Goal: Transaction & Acquisition: Purchase product/service

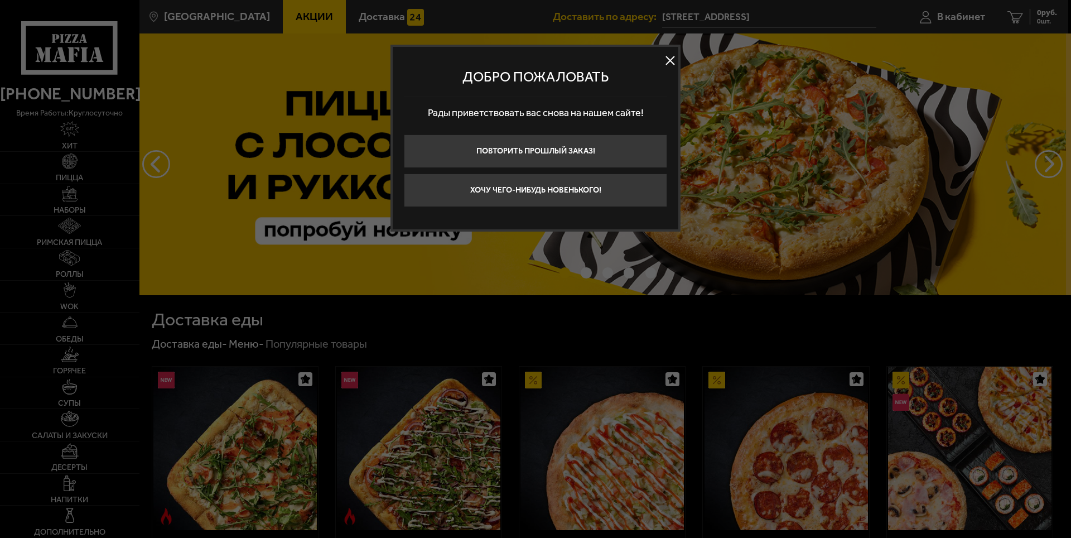
click at [674, 59] on button at bounding box center [669, 60] width 17 height 17
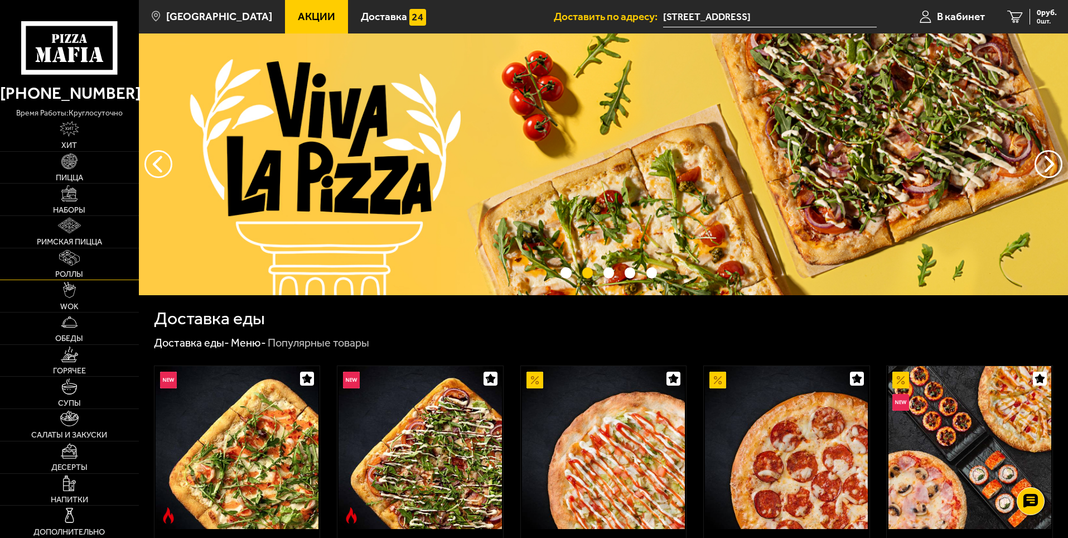
click at [67, 270] on span "Роллы" at bounding box center [69, 274] width 28 height 8
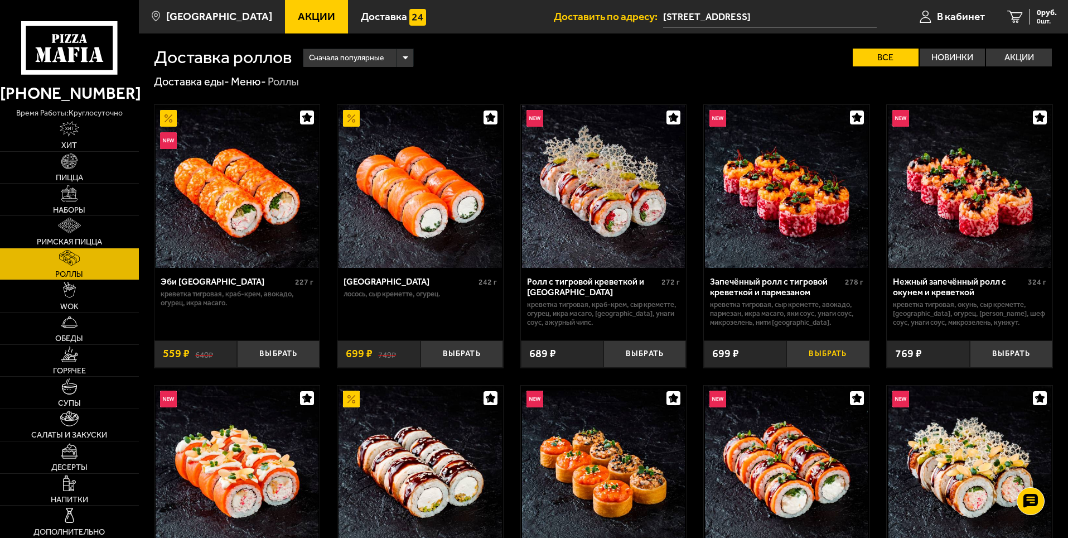
click at [814, 352] on button "Выбрать" at bounding box center [827, 353] width 83 height 27
click at [455, 352] on button "Выбрать" at bounding box center [462, 353] width 83 height 27
click at [1025, 15] on span "1293 руб." at bounding box center [1039, 13] width 33 height 8
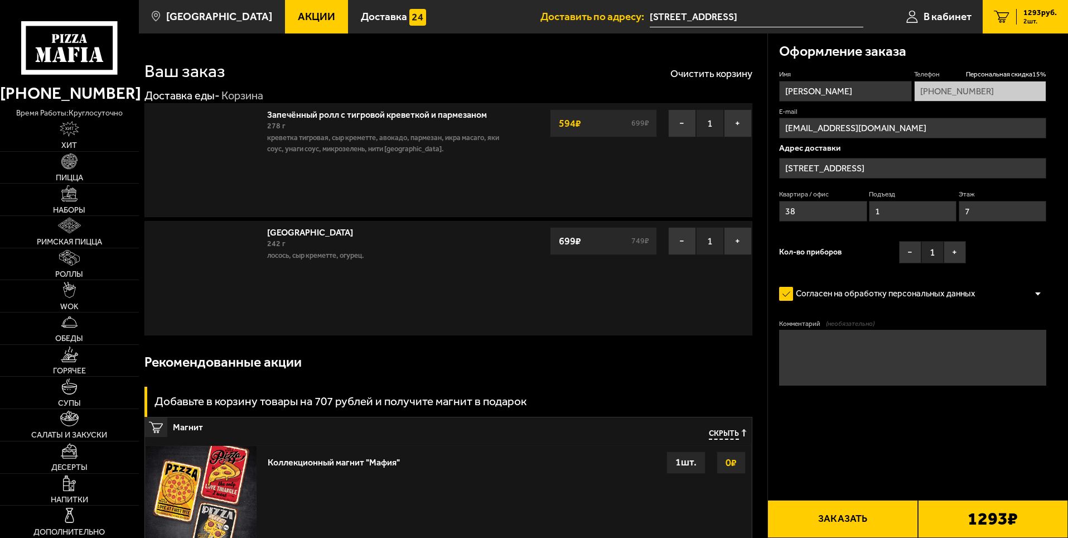
type input "[STREET_ADDRESS]"
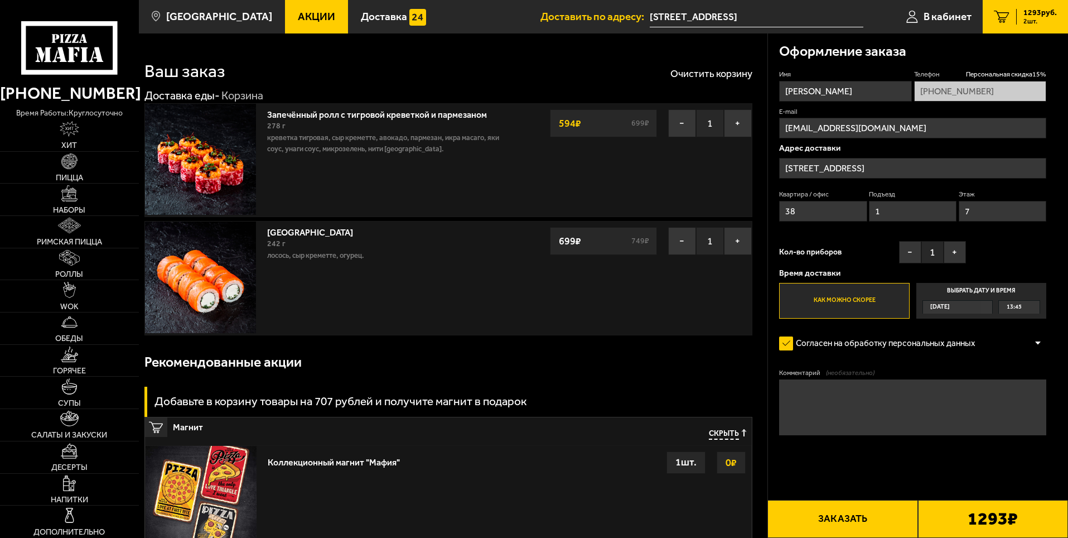
click at [680, 21] on input "[STREET_ADDRESS]" at bounding box center [757, 17] width 214 height 21
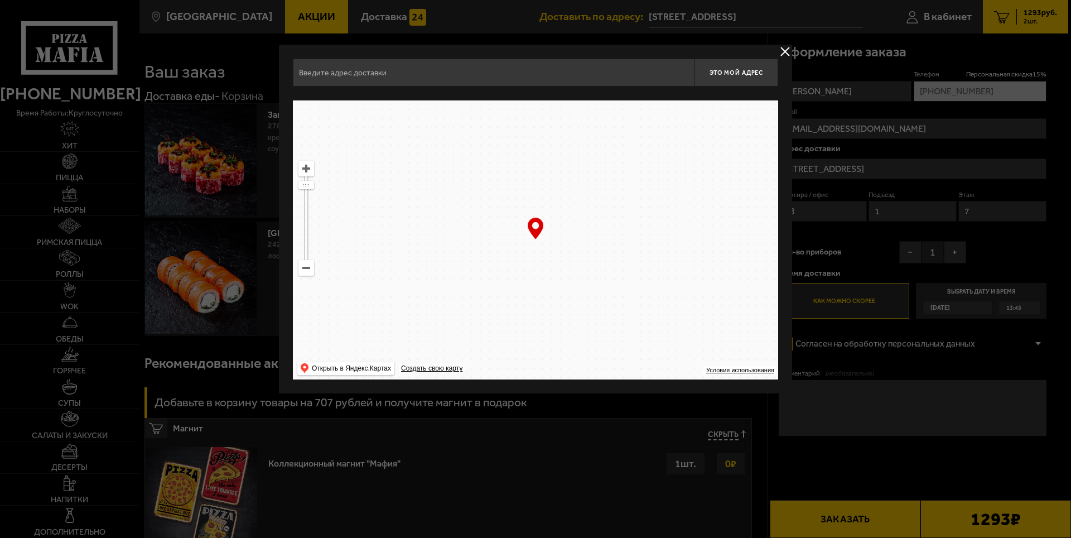
type input "[STREET_ADDRESS]"
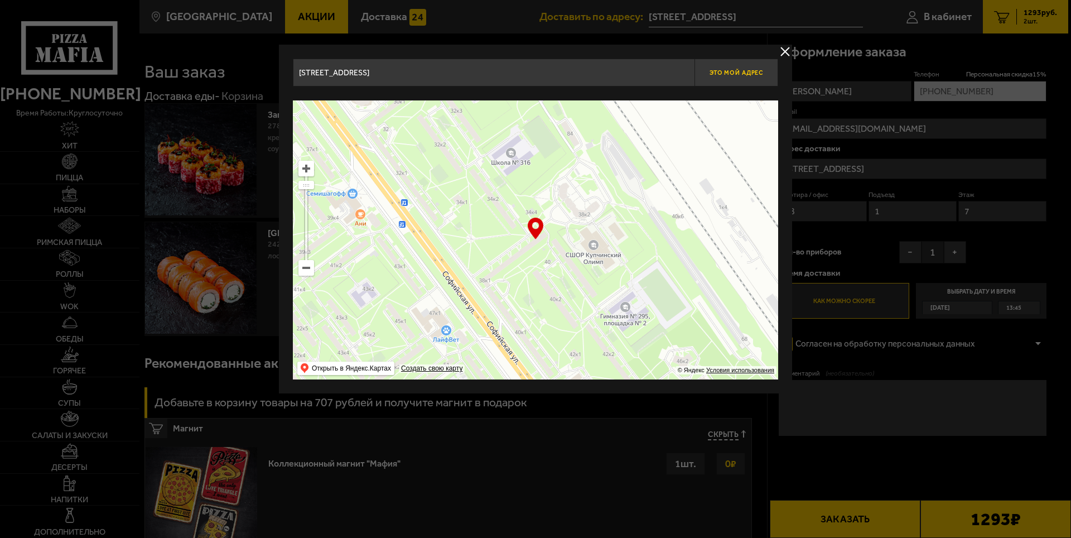
click at [726, 79] on button "Это мой адрес" at bounding box center [736, 73] width 84 height 28
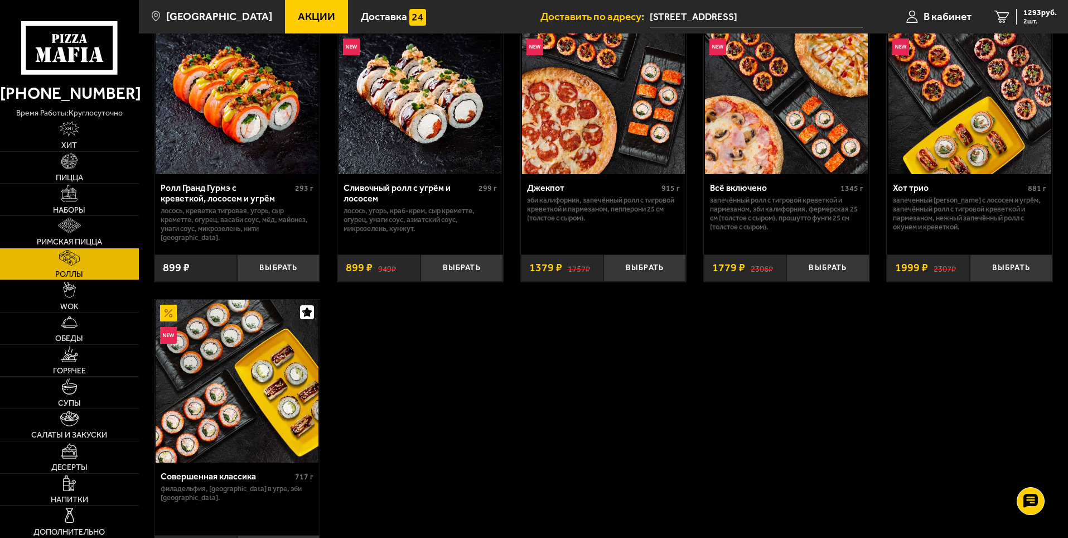
scroll to position [669, 0]
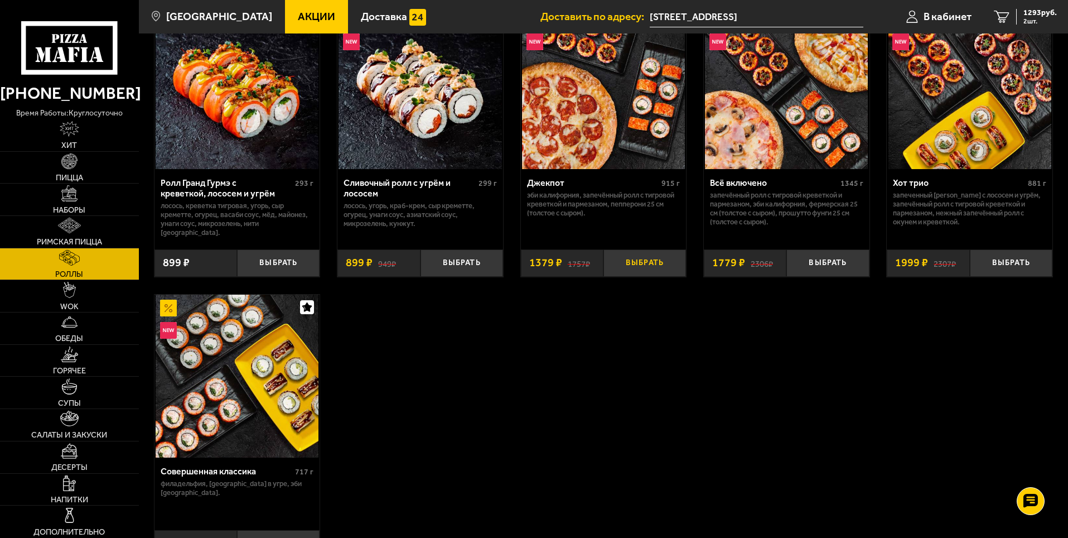
click at [641, 257] on button "Выбрать" at bounding box center [644, 262] width 83 height 27
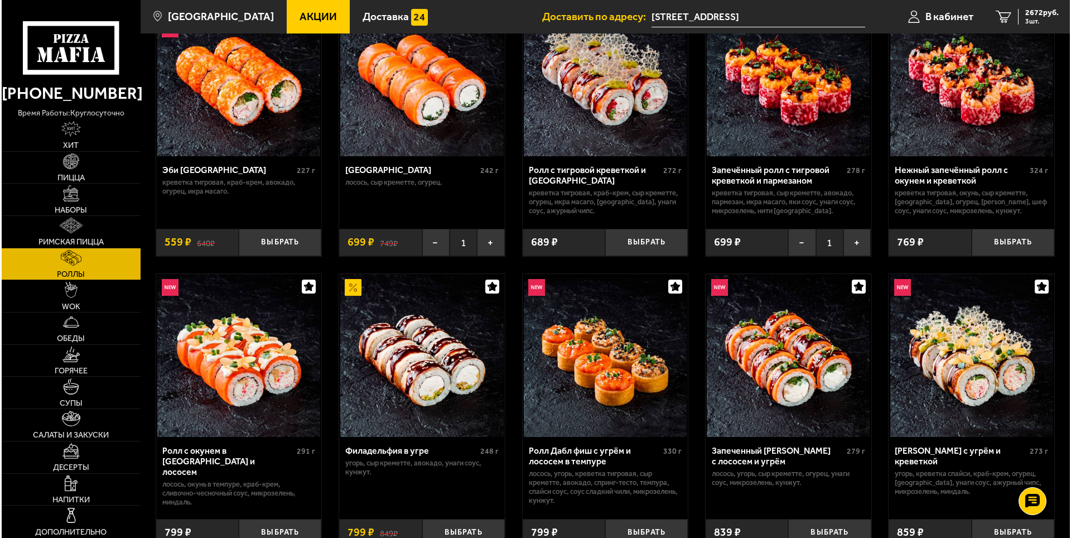
scroll to position [0, 0]
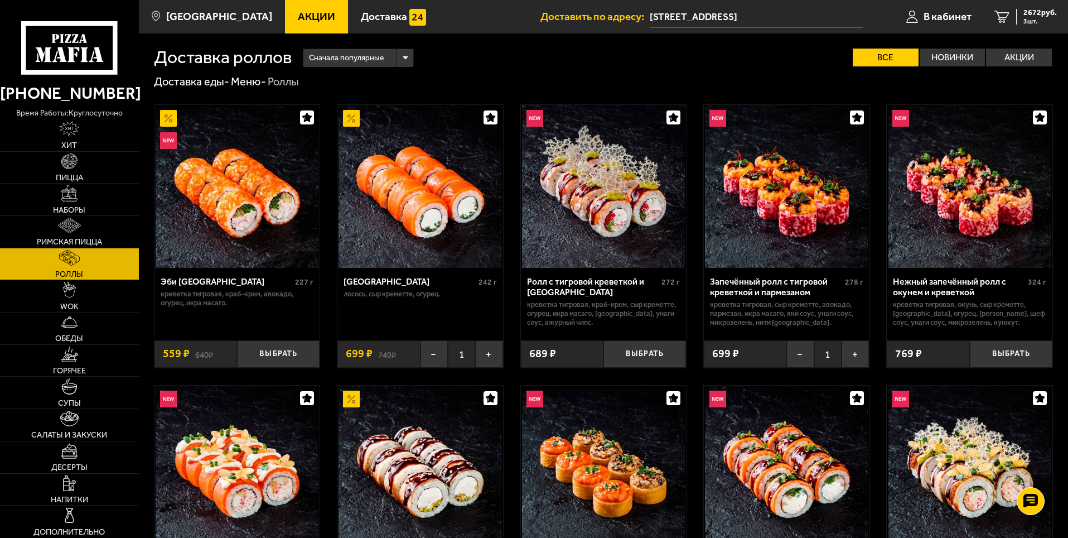
click at [706, 14] on input "[STREET_ADDRESS]" at bounding box center [757, 17] width 214 height 21
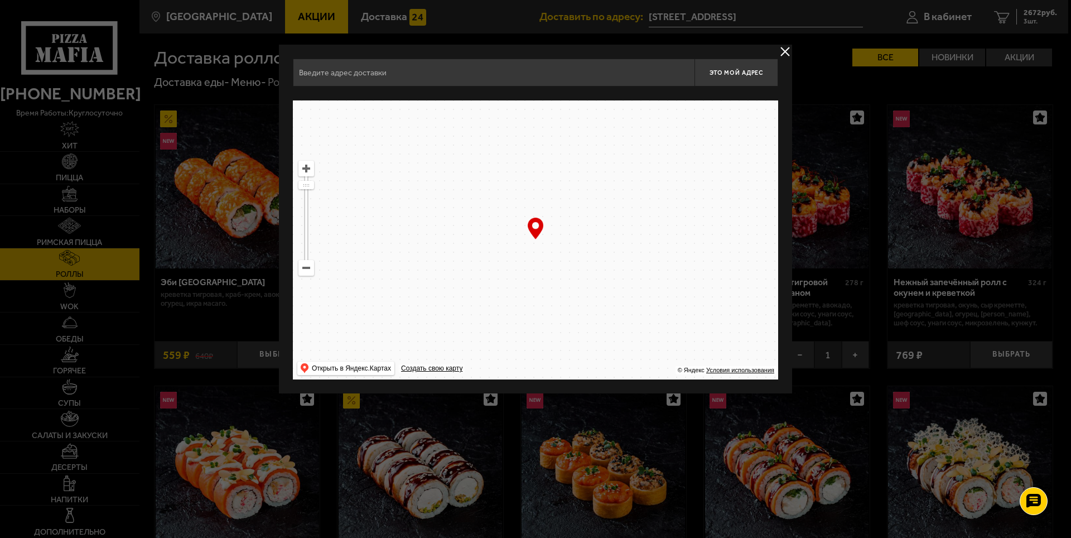
type input "[STREET_ADDRESS]"
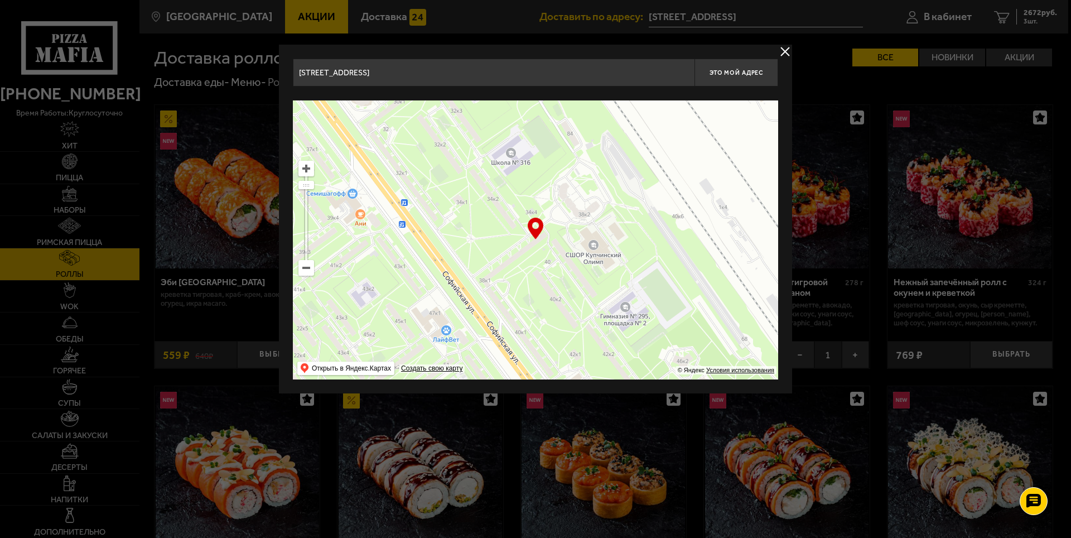
click at [951, 12] on div at bounding box center [535, 269] width 1071 height 538
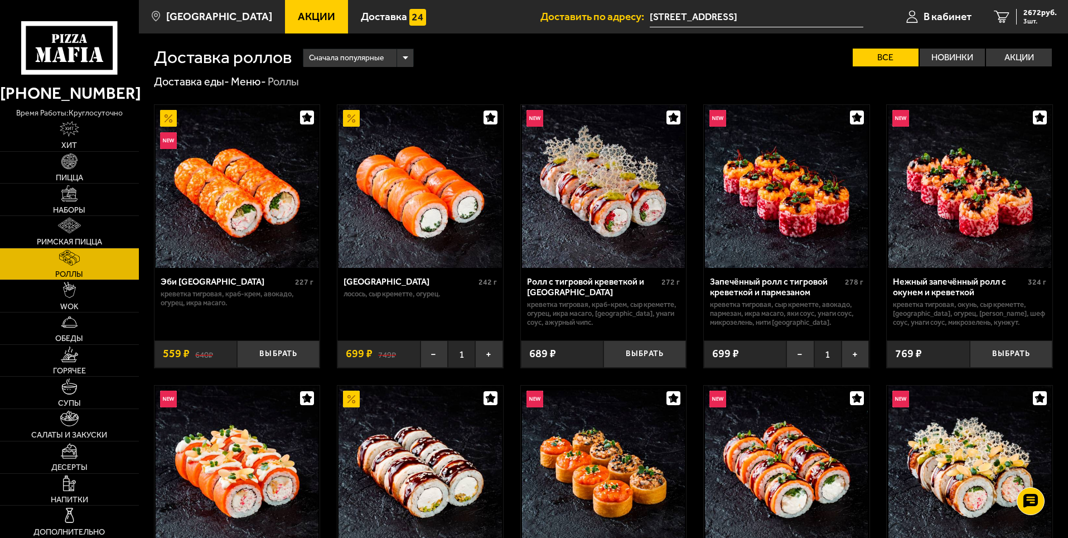
click at [951, 12] on span "В кабинет" at bounding box center [948, 16] width 48 height 11
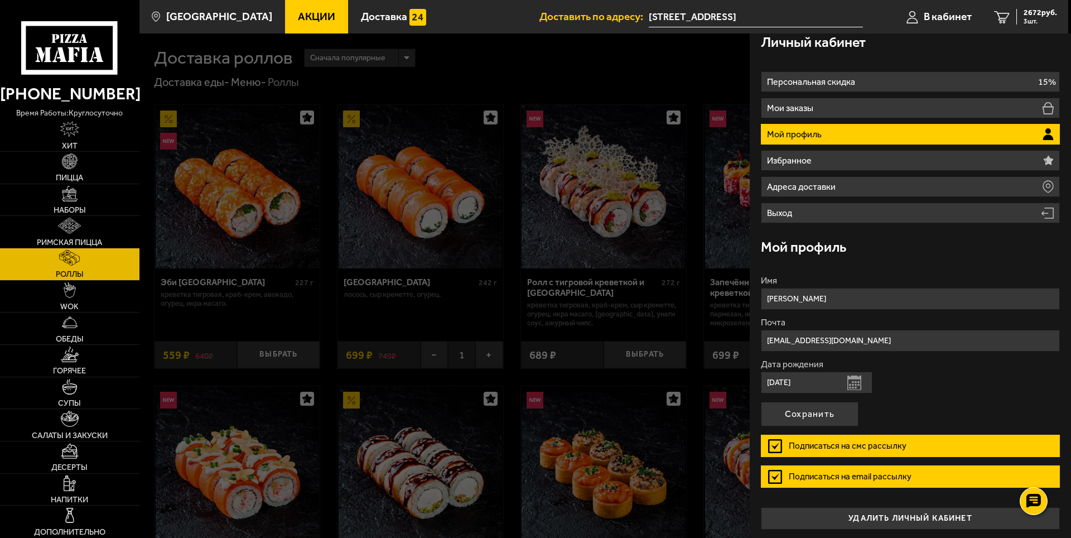
scroll to position [12, 0]
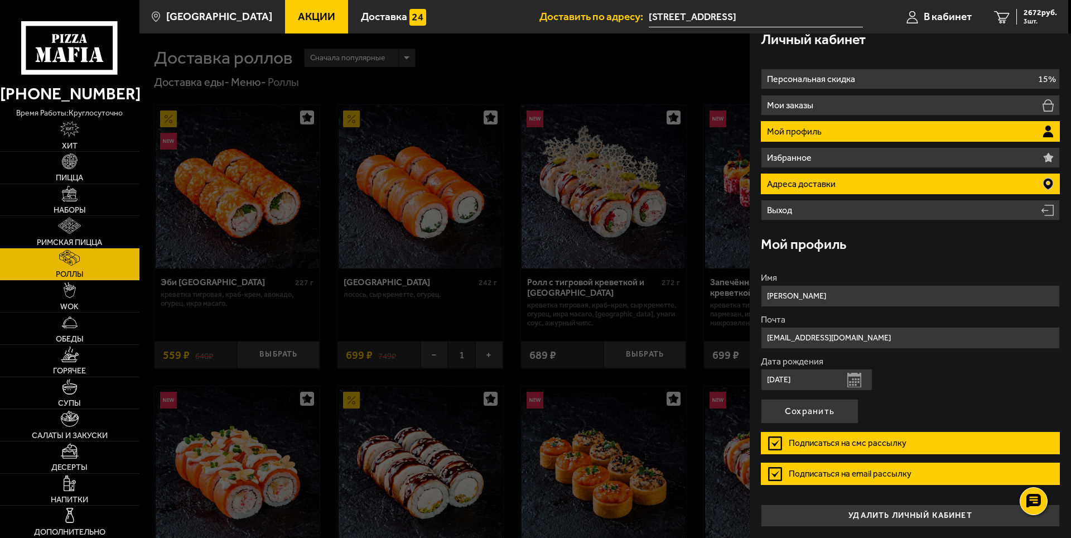
click at [814, 181] on p "Адреса доставки" at bounding box center [802, 184] width 71 height 9
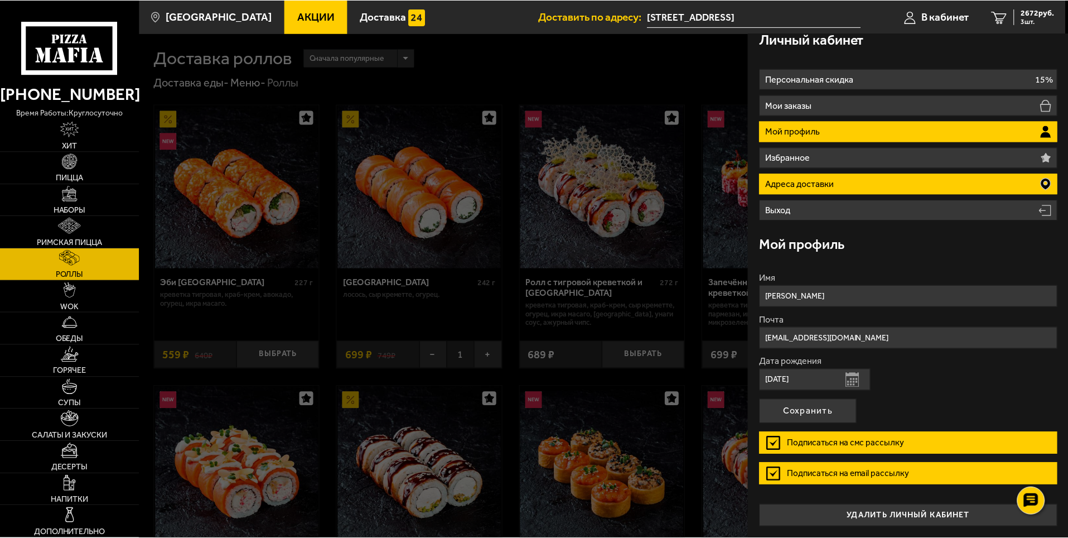
scroll to position [11, 0]
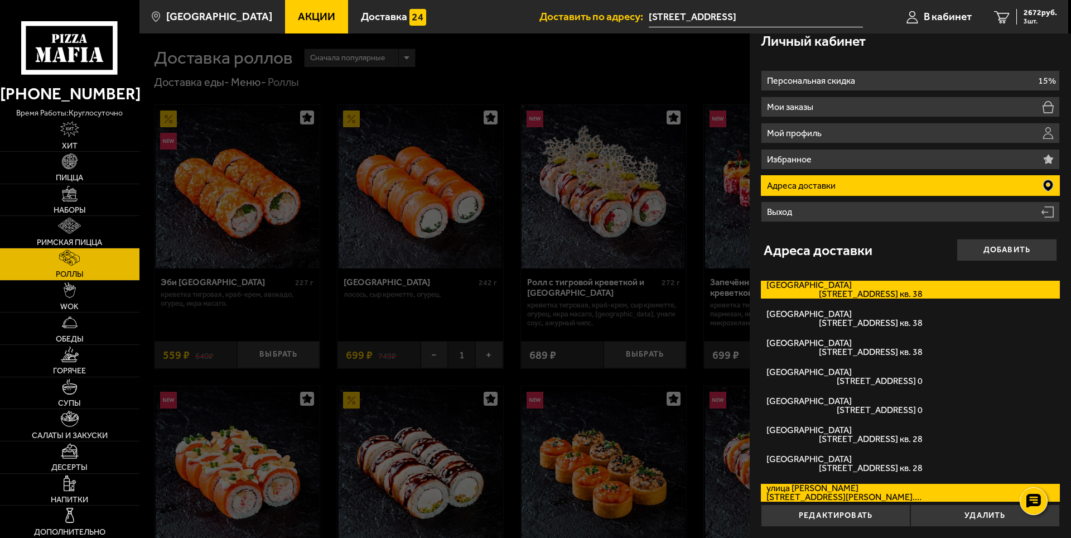
click at [839, 288] on label "[GEOGRAPHIC_DATA][STREET_ADDRESS]. 38" at bounding box center [910, 290] width 299 height 18
click at [0, 0] on input "[GEOGRAPHIC_DATA][STREET_ADDRESS]. 38" at bounding box center [0, 0] width 0 height 0
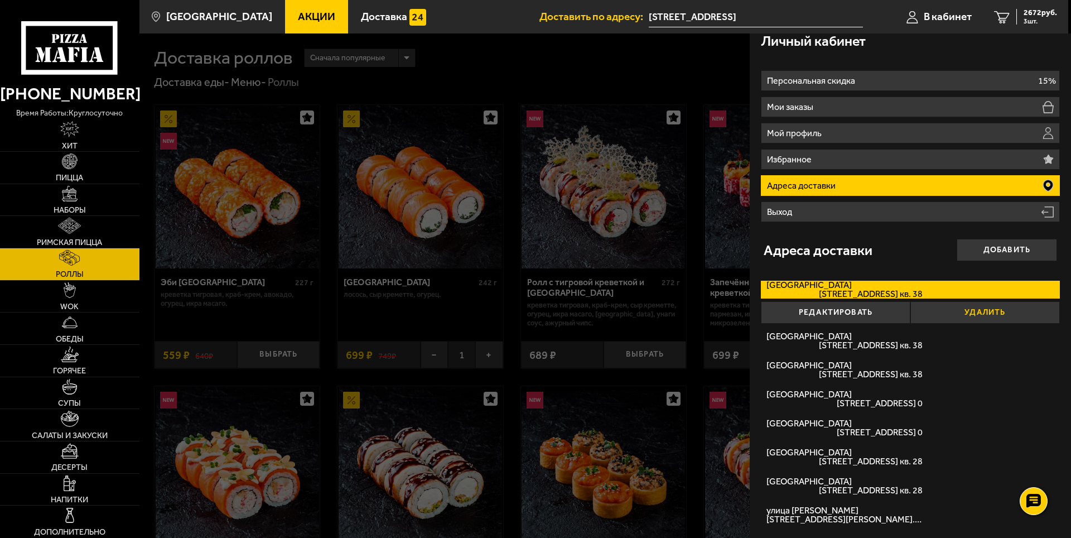
click at [956, 308] on button "Удалить" at bounding box center [984, 312] width 149 height 22
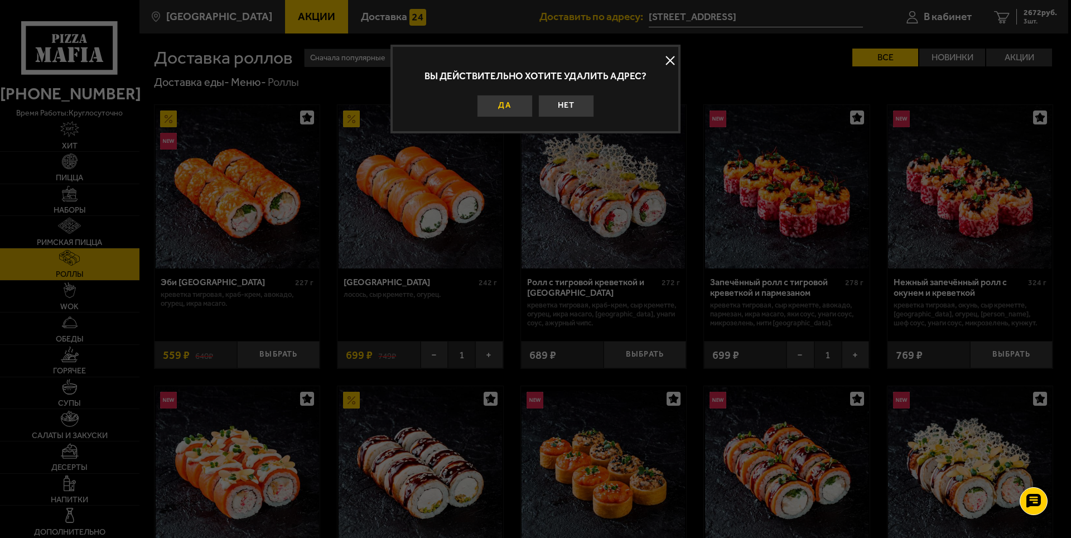
click at [511, 104] on button "Да" at bounding box center [505, 106] width 56 height 22
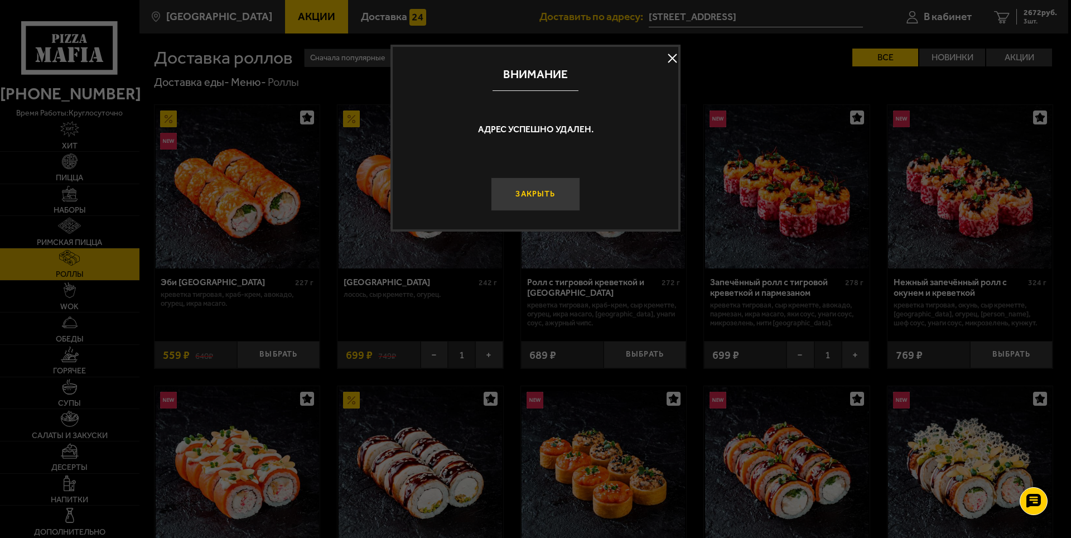
click at [547, 194] on button "Закрыть" at bounding box center [535, 193] width 89 height 33
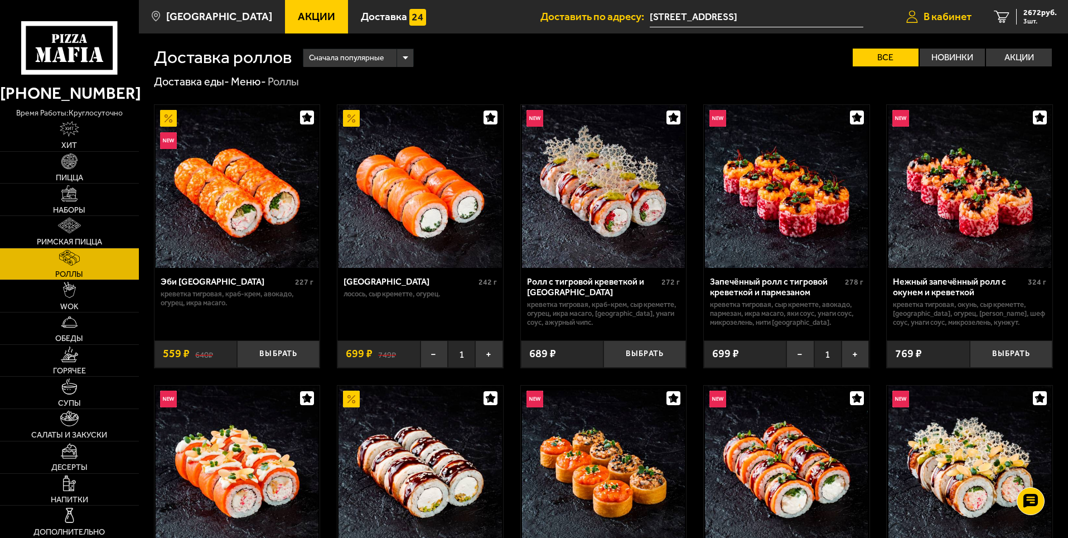
click at [951, 15] on span "В кабинет" at bounding box center [948, 16] width 48 height 11
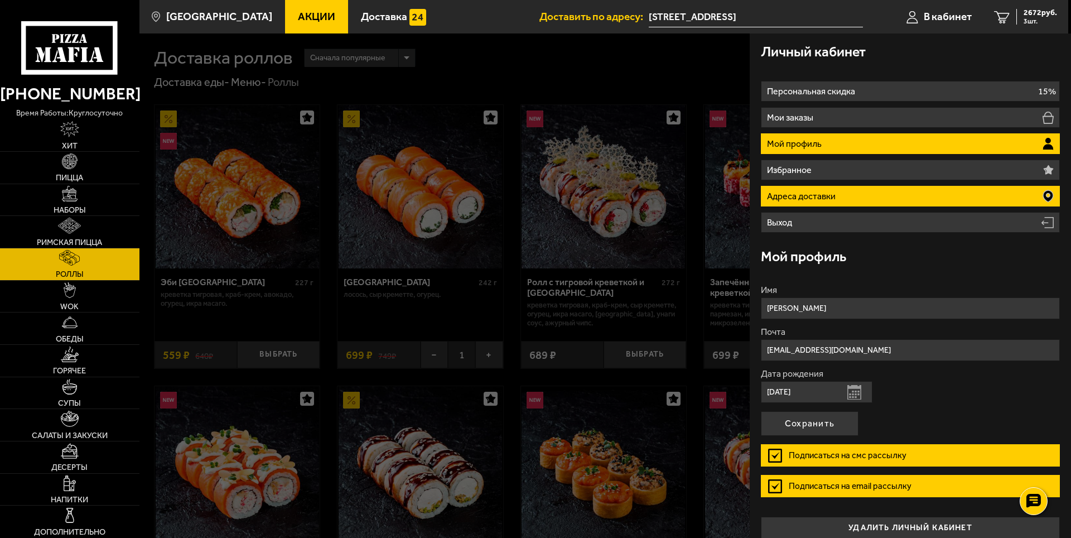
click at [796, 201] on p "Адреса доставки" at bounding box center [802, 196] width 71 height 9
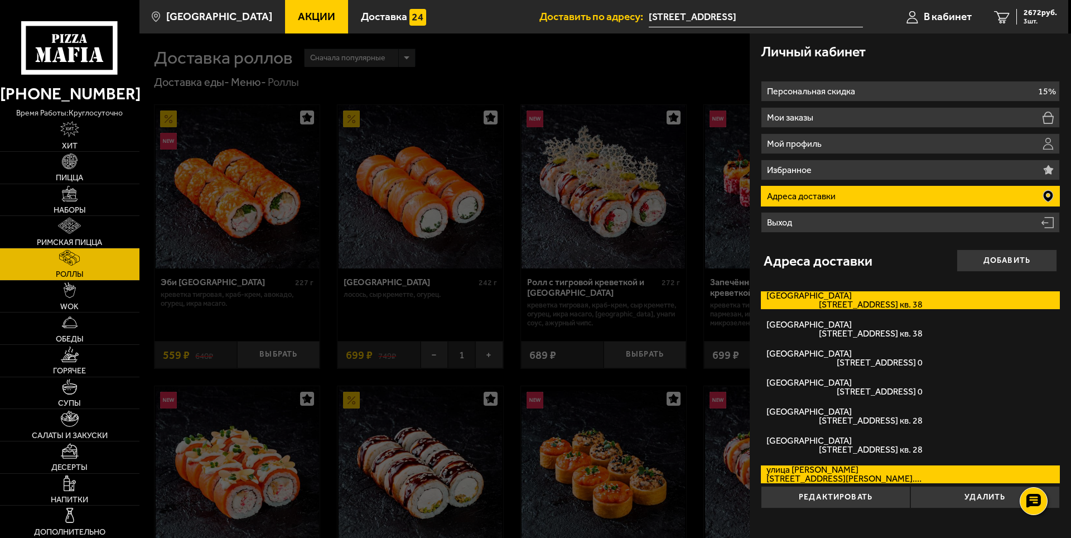
click at [885, 306] on span "[STREET_ADDRESS] кв. 38" at bounding box center [844, 304] width 156 height 9
click at [0, 0] on input "[GEOGRAPHIC_DATA][STREET_ADDRESS]. 38" at bounding box center [0, 0] width 0 height 0
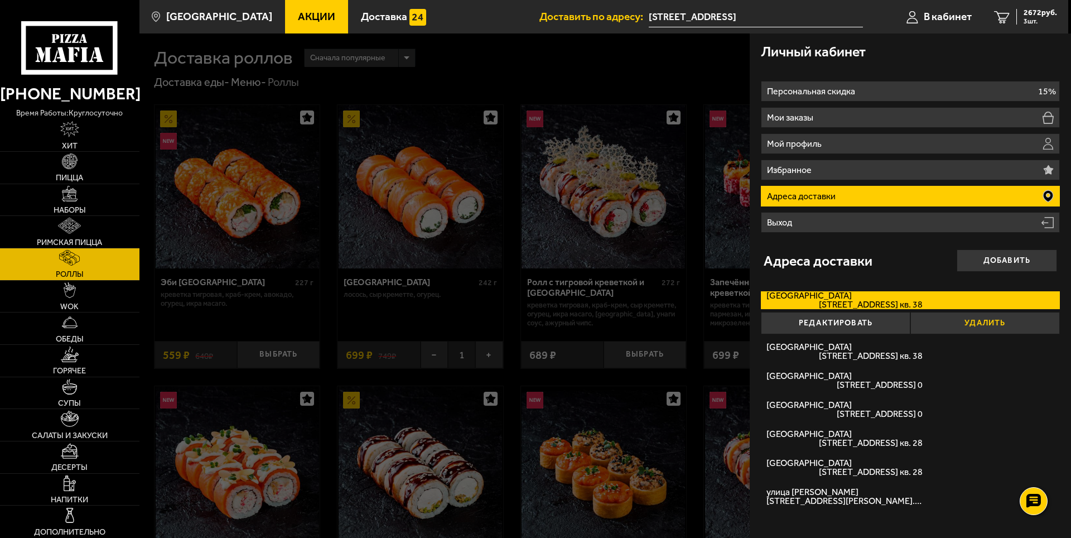
click at [962, 327] on button "Удалить" at bounding box center [984, 323] width 149 height 22
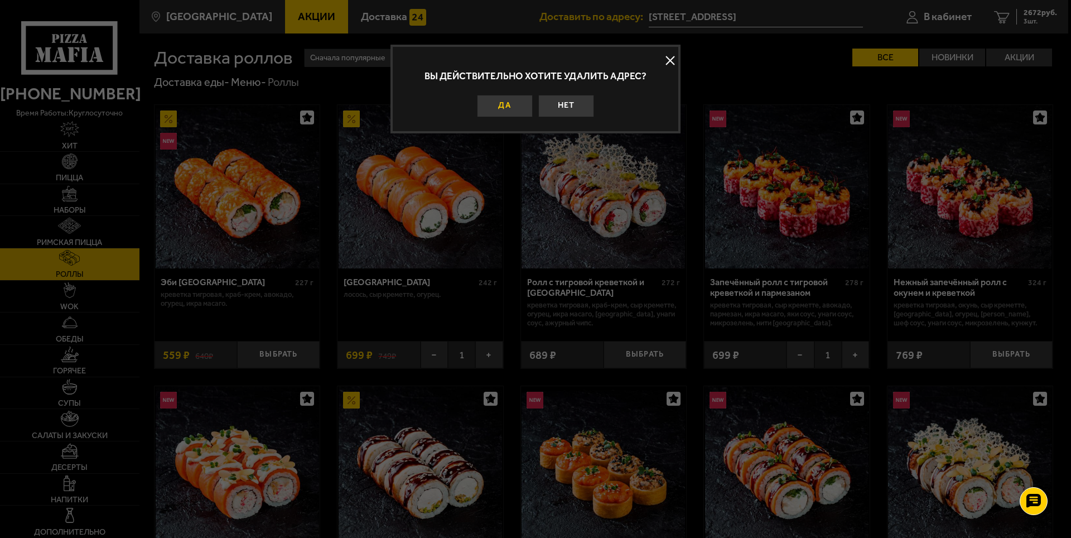
click at [506, 103] on button "Да" at bounding box center [505, 106] width 56 height 22
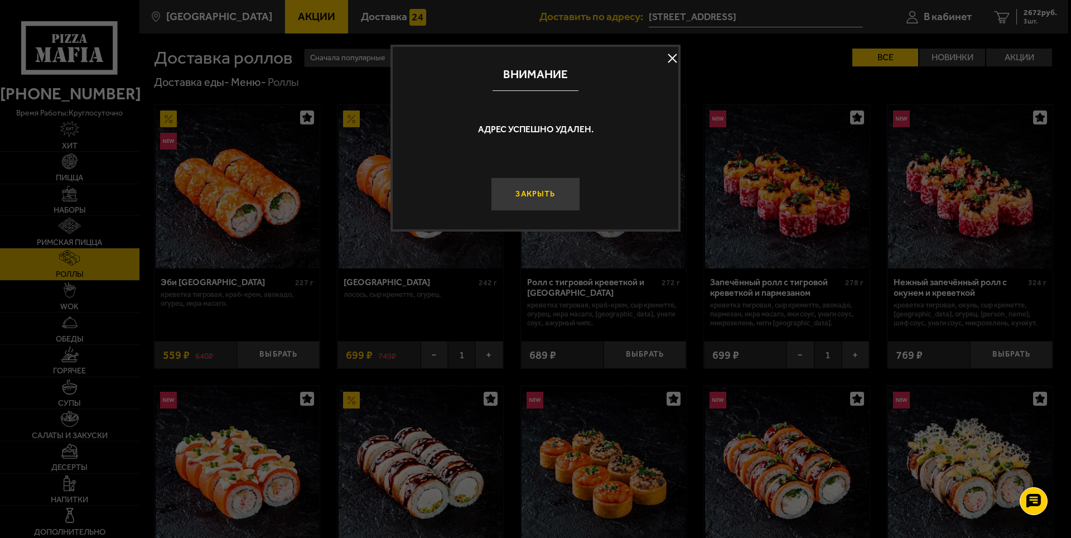
click at [544, 186] on button "Закрыть" at bounding box center [535, 193] width 89 height 33
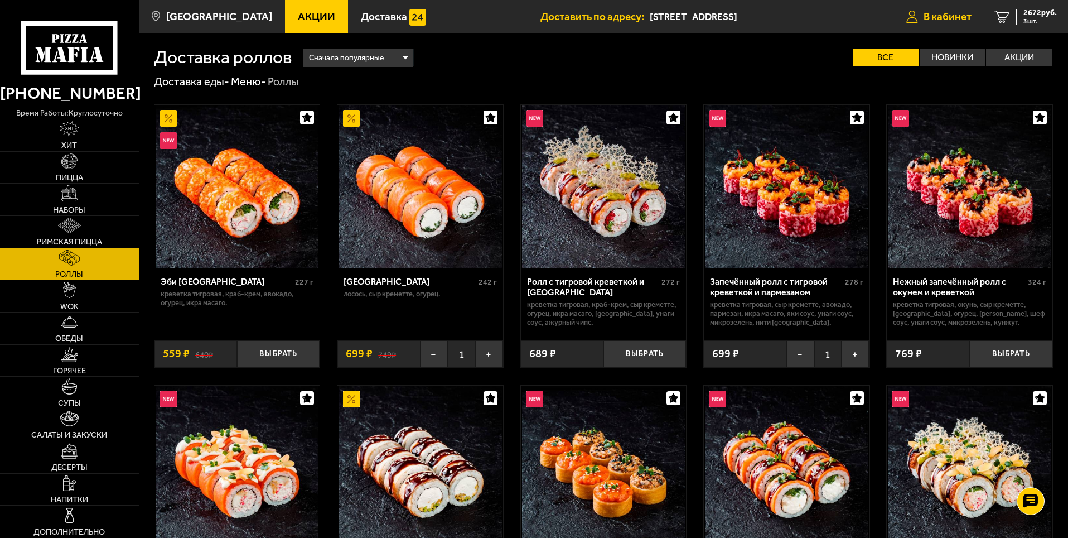
click at [941, 21] on span "В кабинет" at bounding box center [948, 16] width 48 height 11
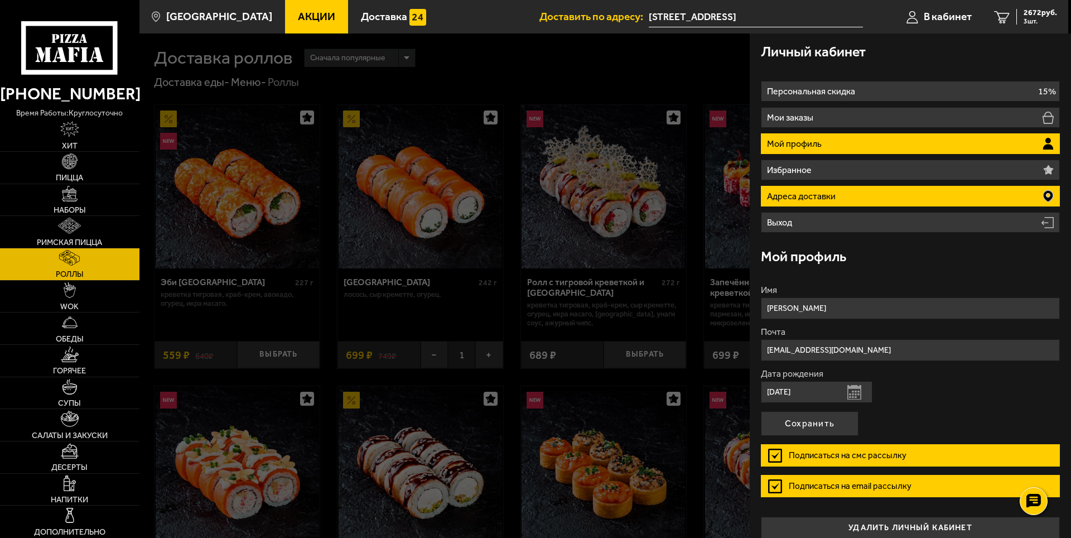
click at [811, 195] on p "Адреса доставки" at bounding box center [802, 196] width 71 height 9
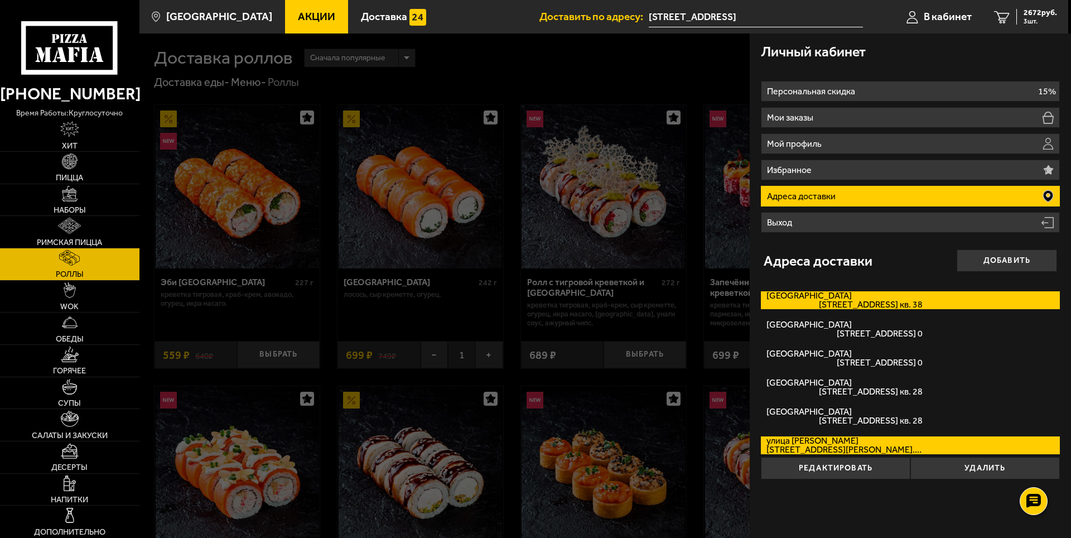
click at [862, 299] on label "[GEOGRAPHIC_DATA][STREET_ADDRESS]. 38" at bounding box center [910, 300] width 299 height 18
click at [0, 0] on input "[GEOGRAPHIC_DATA][STREET_ADDRESS]. 38" at bounding box center [0, 0] width 0 height 0
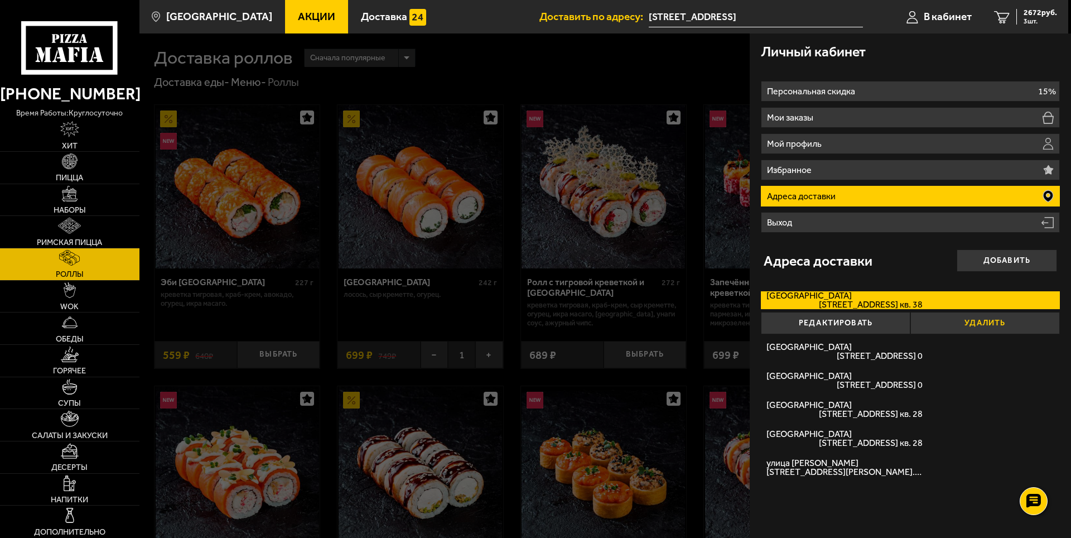
click at [983, 320] on button "Удалить" at bounding box center [984, 323] width 149 height 22
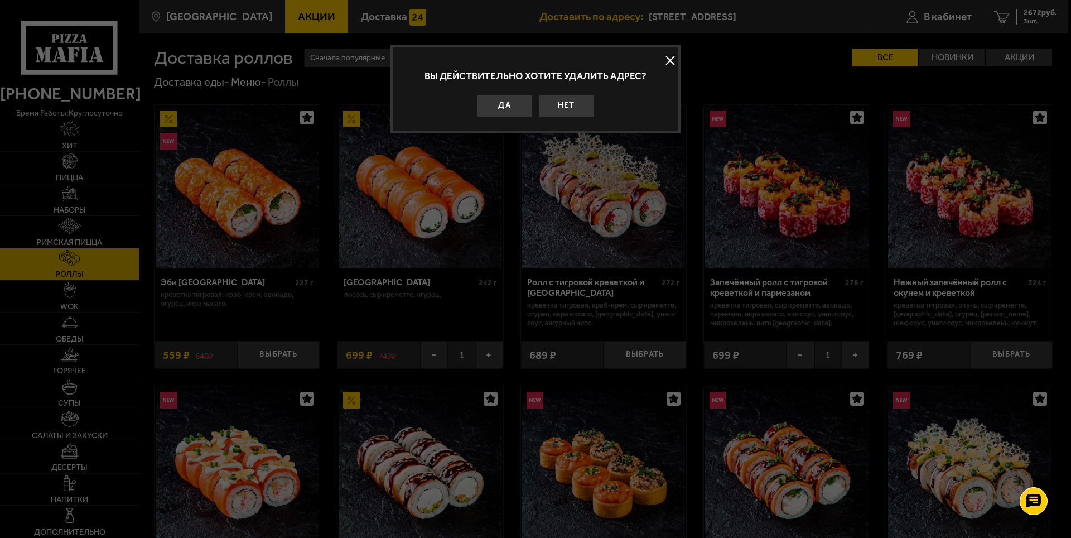
click at [511, 109] on button "Да" at bounding box center [505, 106] width 56 height 22
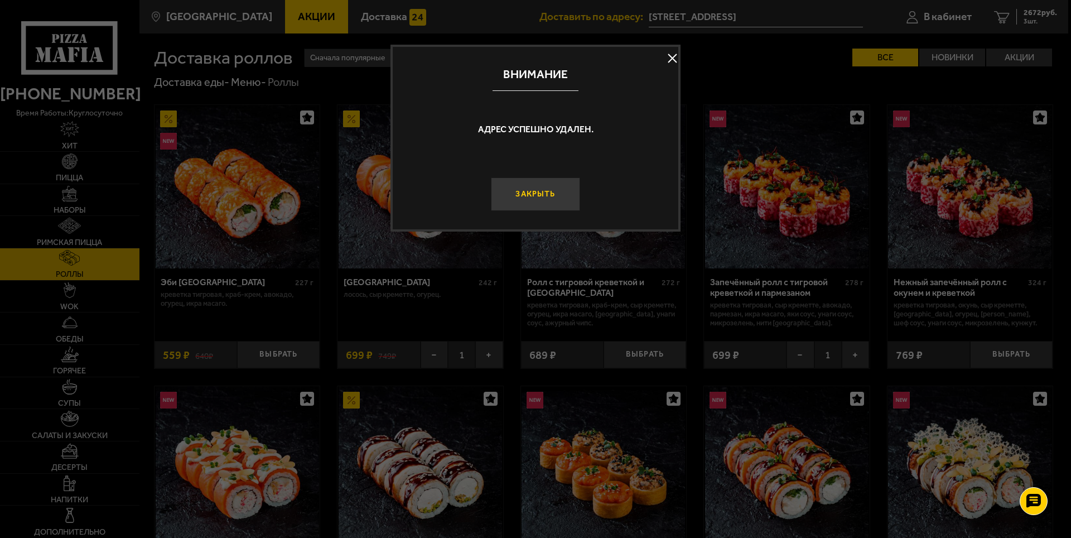
click at [545, 195] on button "Закрыть" at bounding box center [535, 193] width 89 height 33
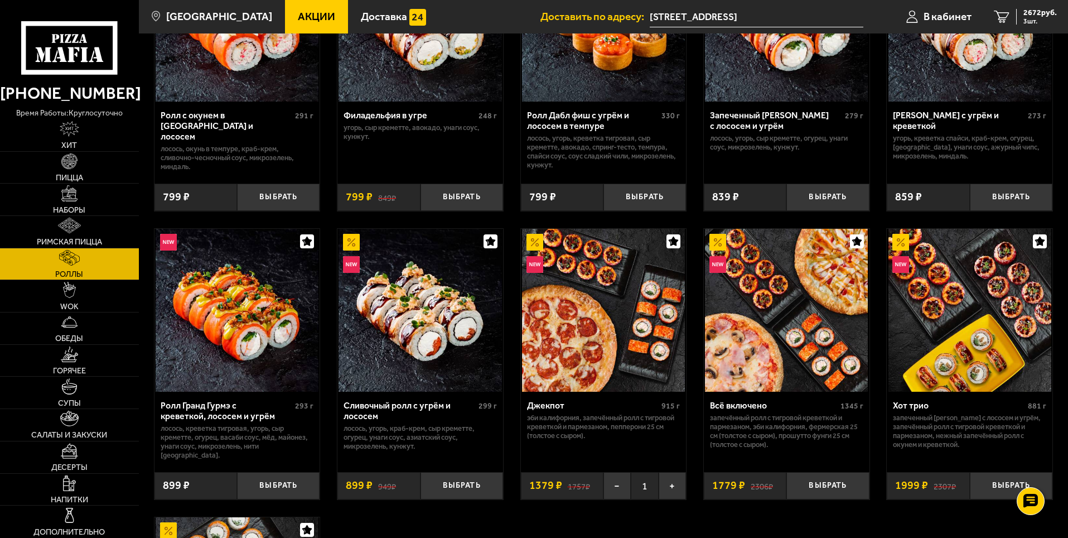
scroll to position [446, 0]
click at [1031, 19] on span "3 шт." at bounding box center [1039, 21] width 33 height 7
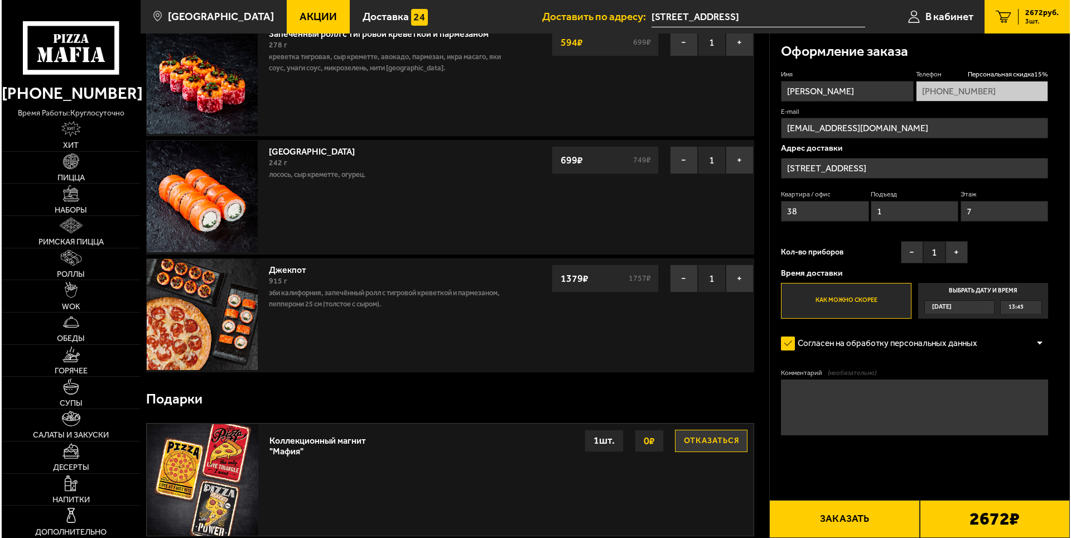
scroll to position [56, 0]
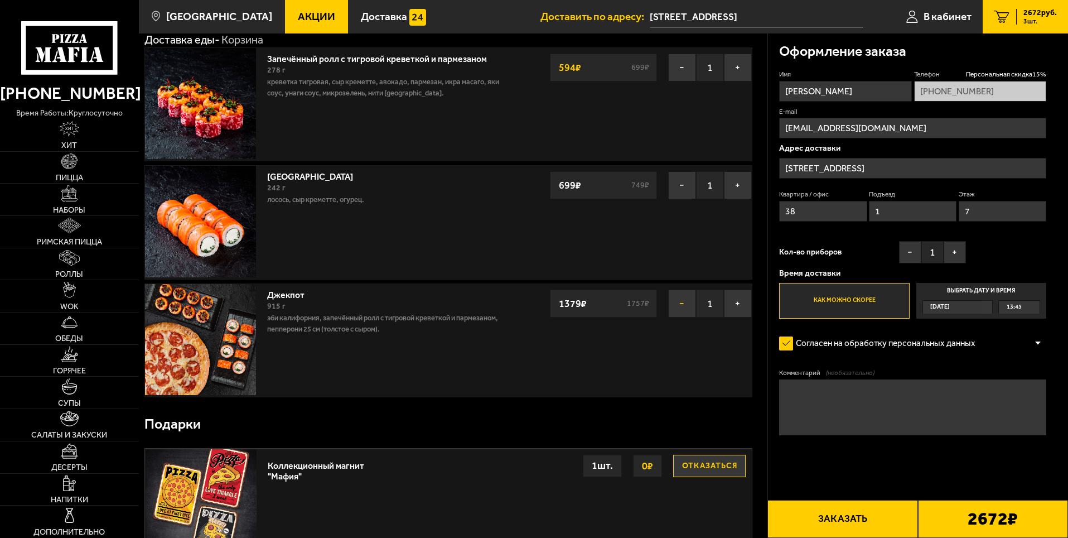
click at [678, 305] on button "−" at bounding box center [682, 303] width 28 height 28
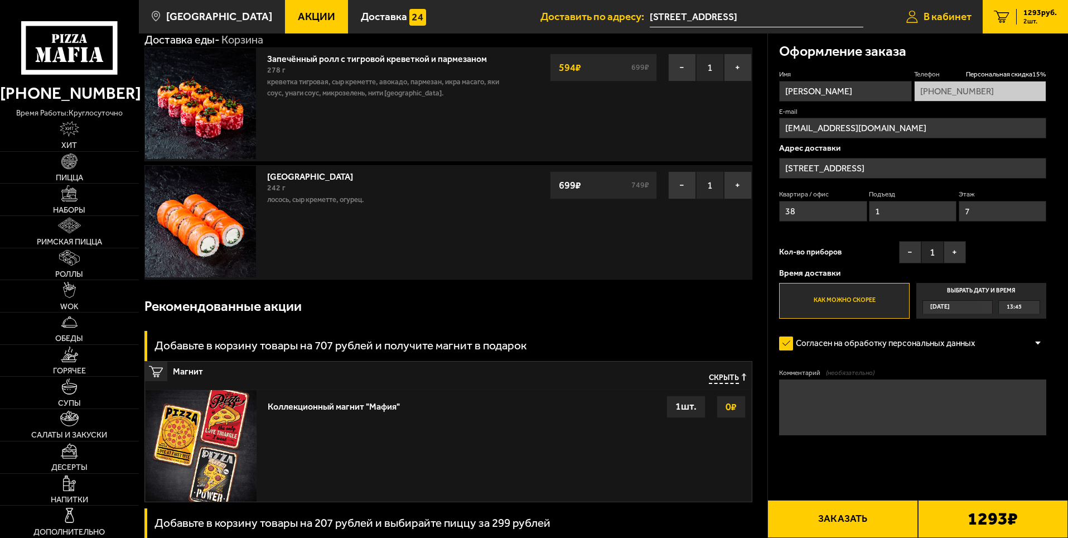
click at [929, 21] on span "В кабинет" at bounding box center [948, 16] width 48 height 11
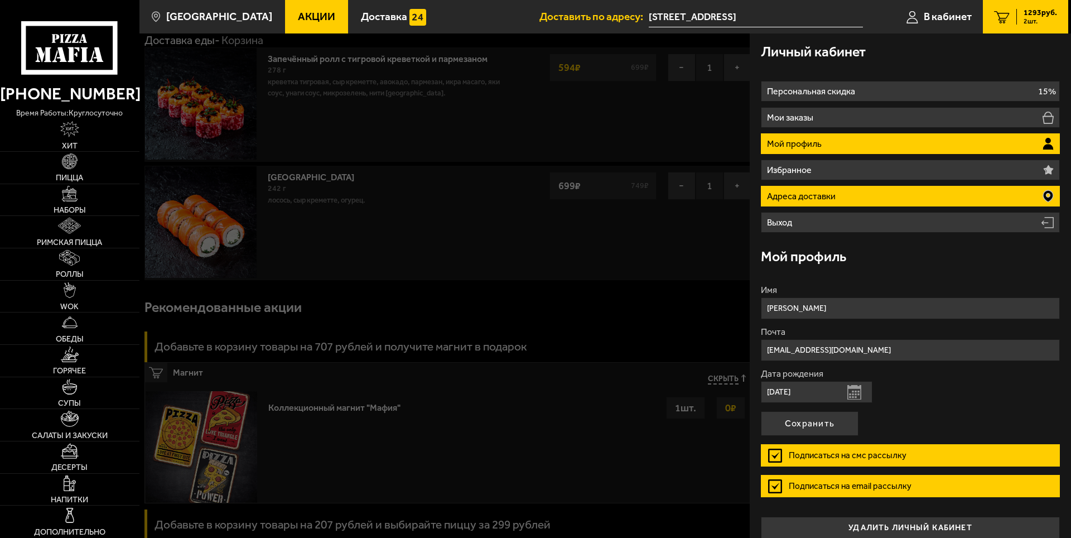
click at [883, 195] on li "Адреса доставки" at bounding box center [910, 196] width 299 height 21
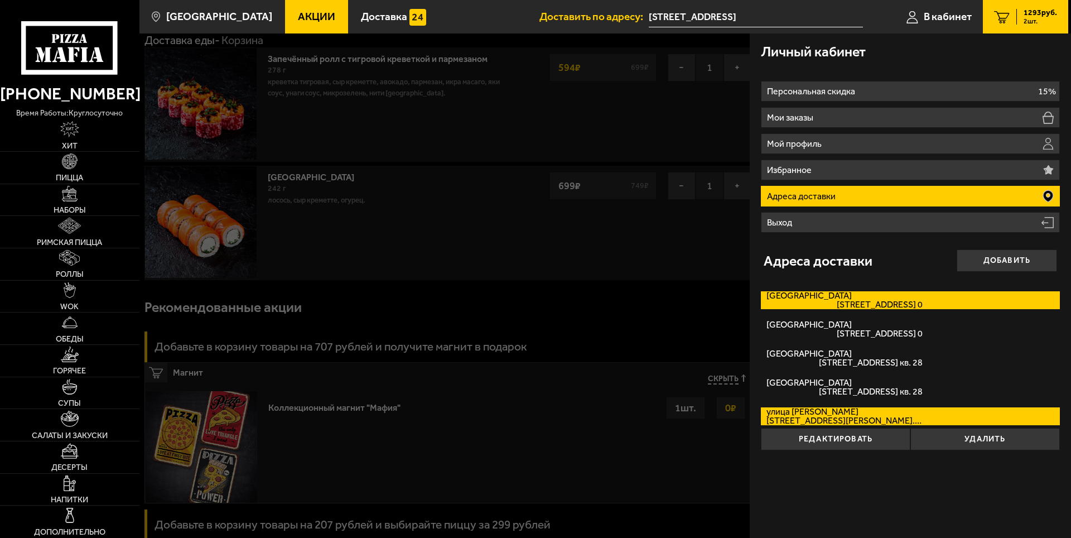
click at [886, 298] on label "[STREET_ADDRESS] 0" at bounding box center [910, 300] width 299 height 18
click at [0, 0] on input "[STREET_ADDRESS] 0" at bounding box center [0, 0] width 0 height 0
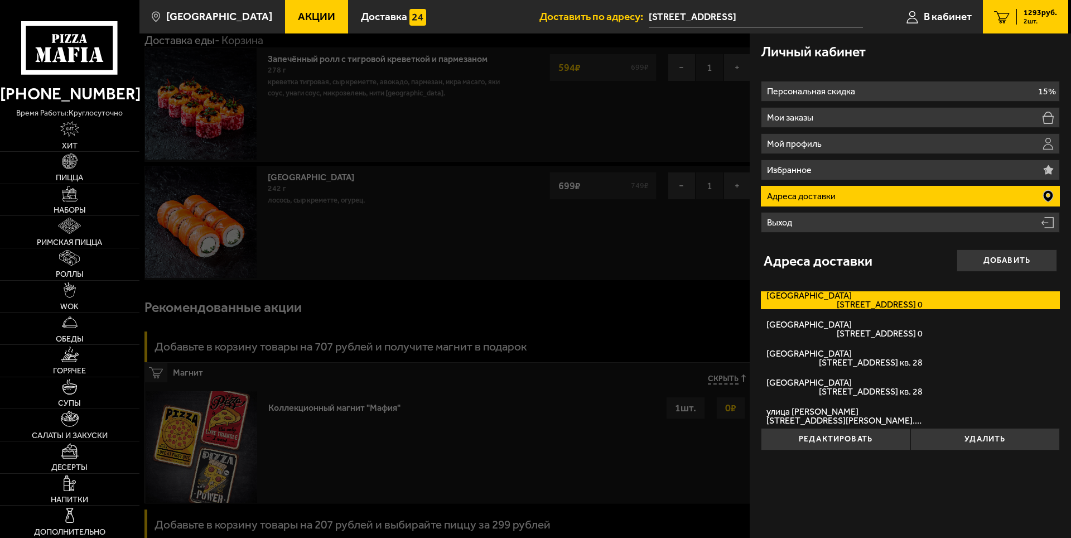
type input "[STREET_ADDRESS]"
type input "0"
type input "2"
type input "1"
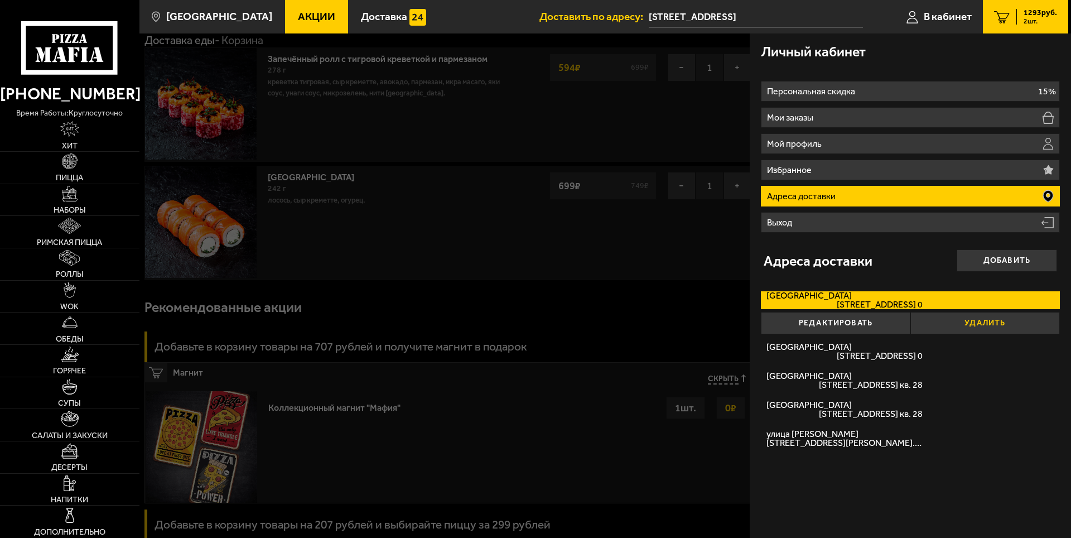
click at [974, 322] on button "Удалить" at bounding box center [984, 323] width 149 height 22
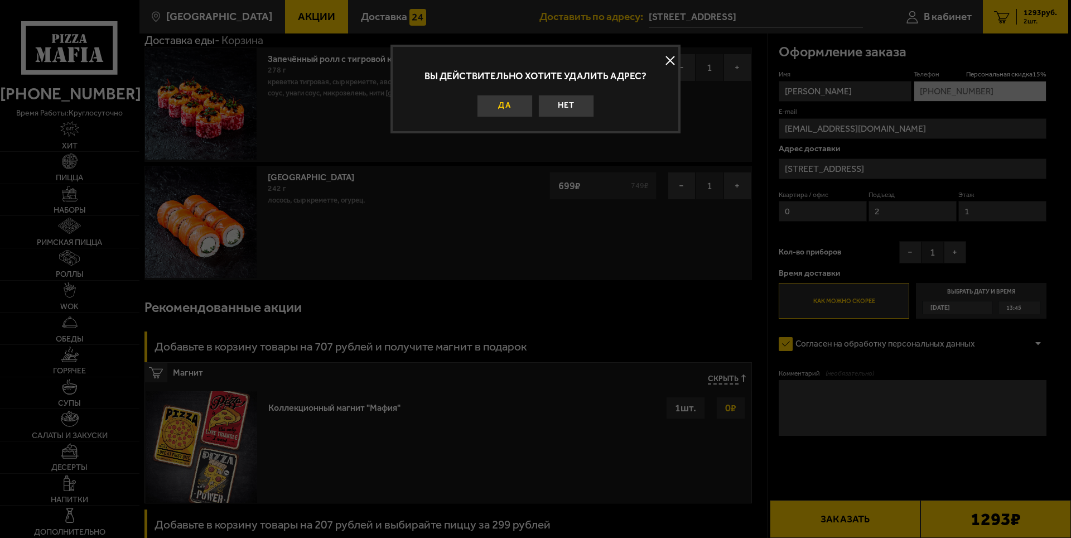
click at [507, 107] on button "Да" at bounding box center [505, 106] width 56 height 22
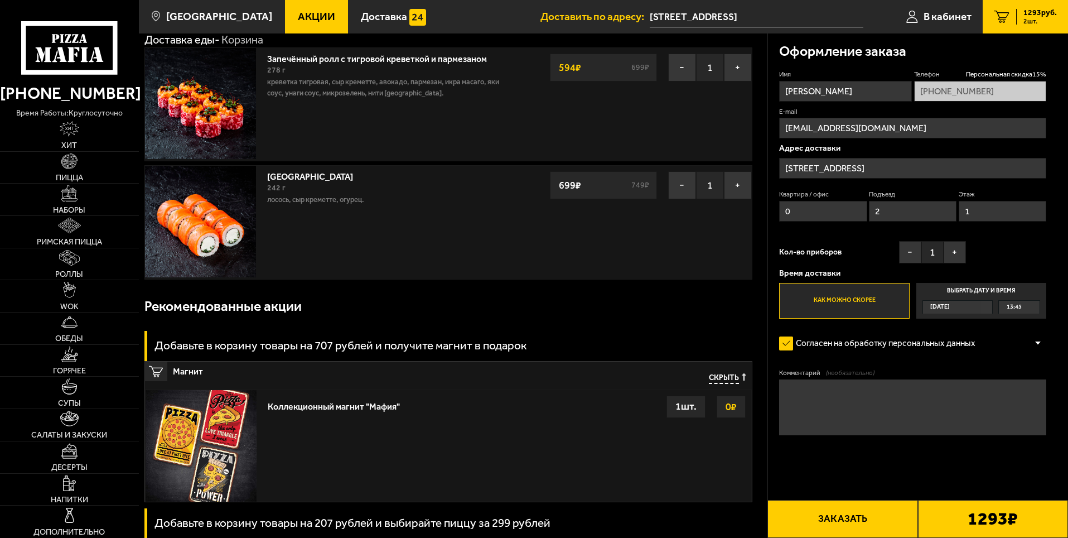
type input "[STREET_ADDRESS]"
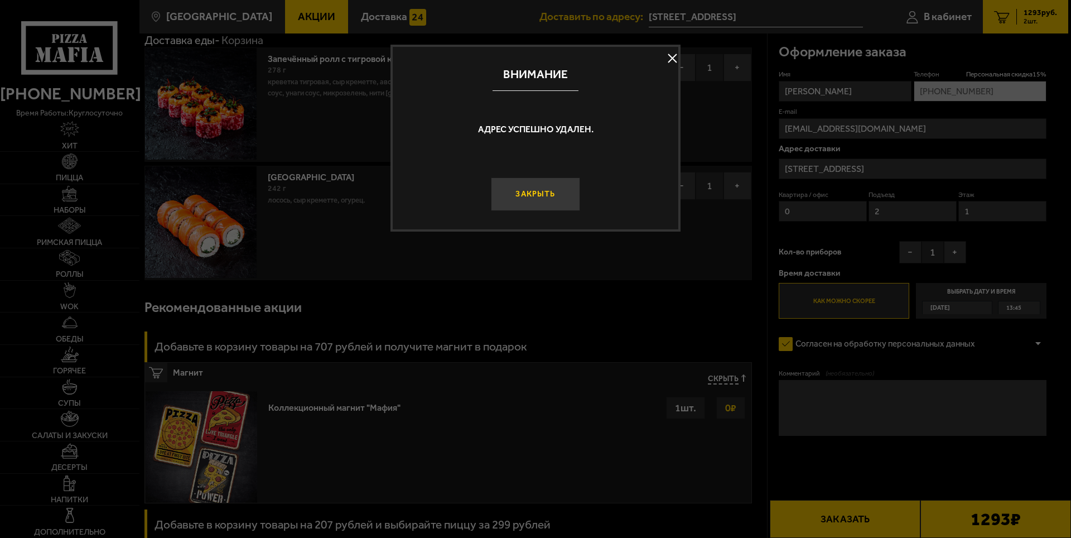
click at [554, 197] on button "Закрыть" at bounding box center [535, 193] width 89 height 33
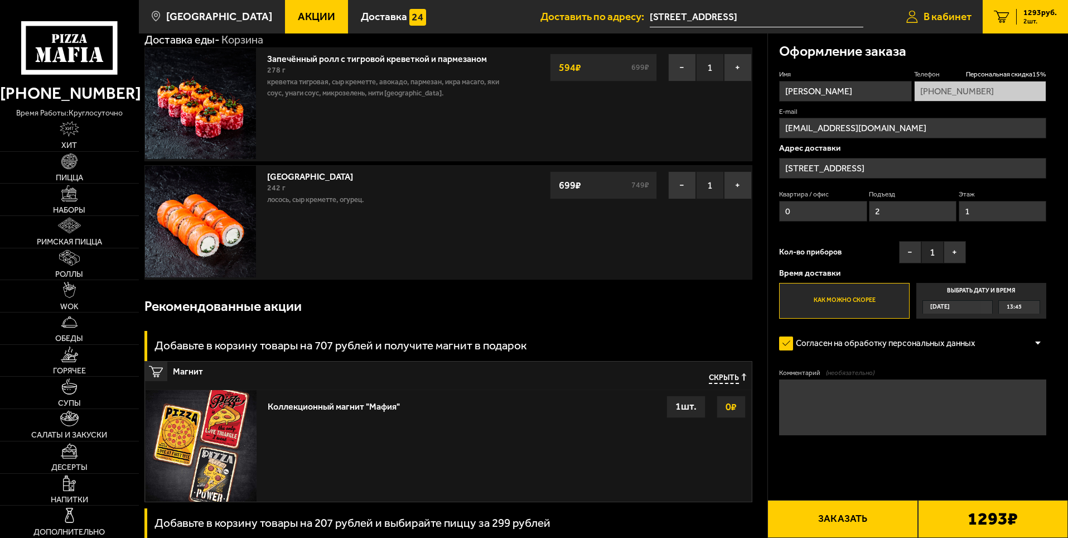
click at [949, 15] on span "В кабинет" at bounding box center [948, 16] width 48 height 11
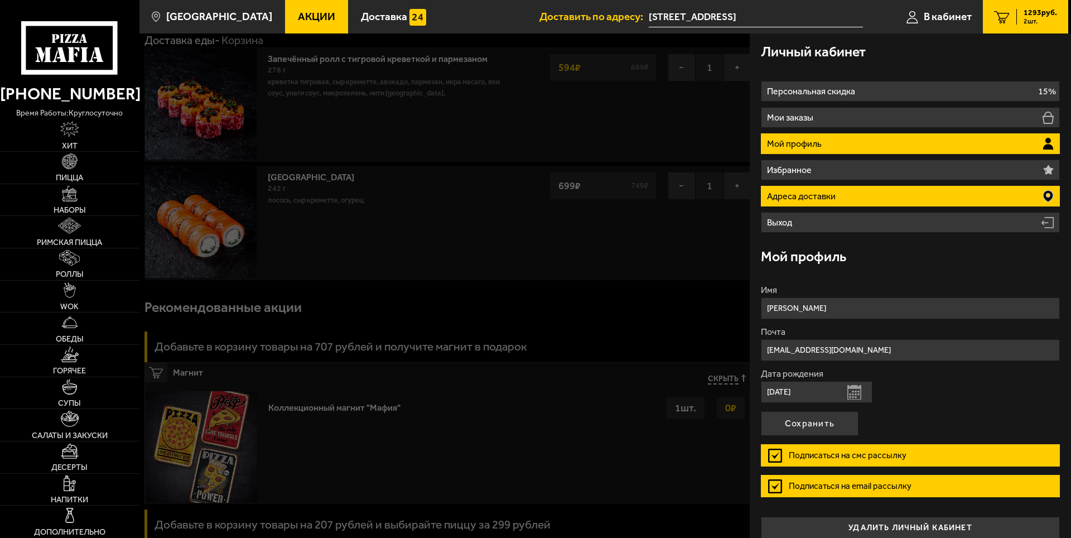
click at [833, 190] on li "Адреса доставки" at bounding box center [910, 196] width 299 height 21
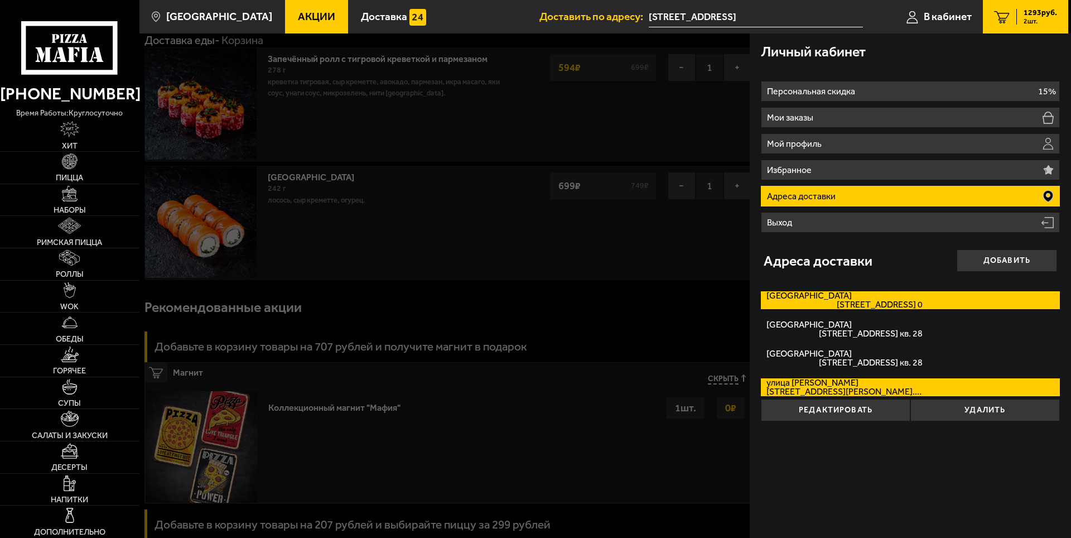
click at [912, 305] on span "[STREET_ADDRESS] 0" at bounding box center [844, 304] width 156 height 9
click at [0, 0] on input "[STREET_ADDRESS] 0" at bounding box center [0, 0] width 0 height 0
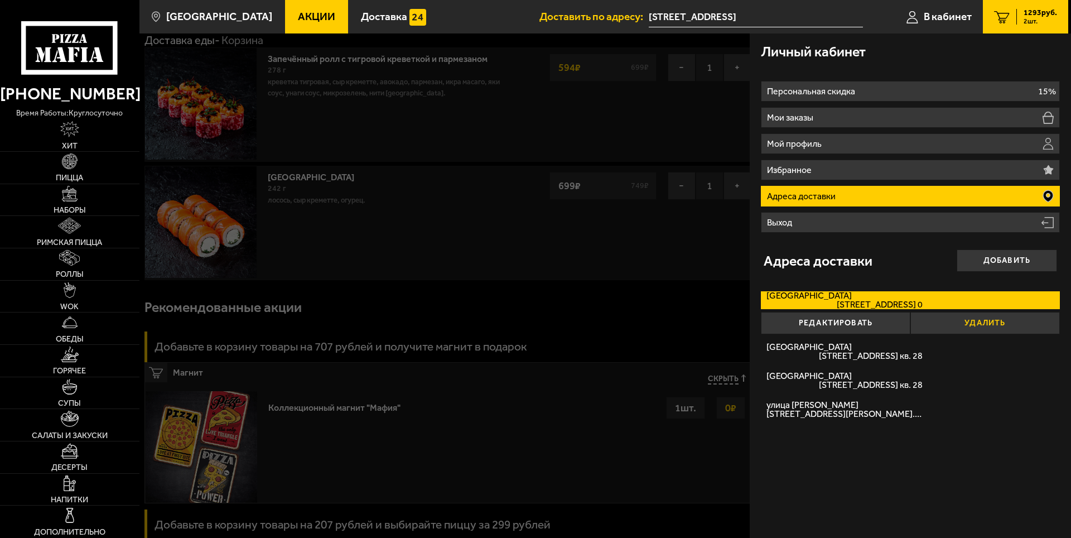
click at [978, 323] on button "Удалить" at bounding box center [984, 323] width 149 height 22
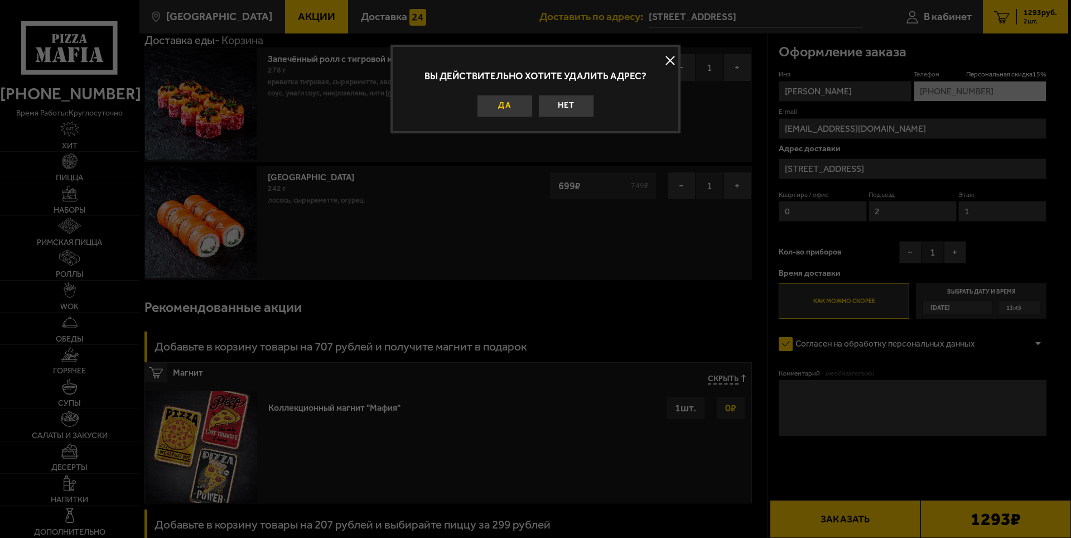
click at [514, 107] on button "Да" at bounding box center [505, 106] width 56 height 22
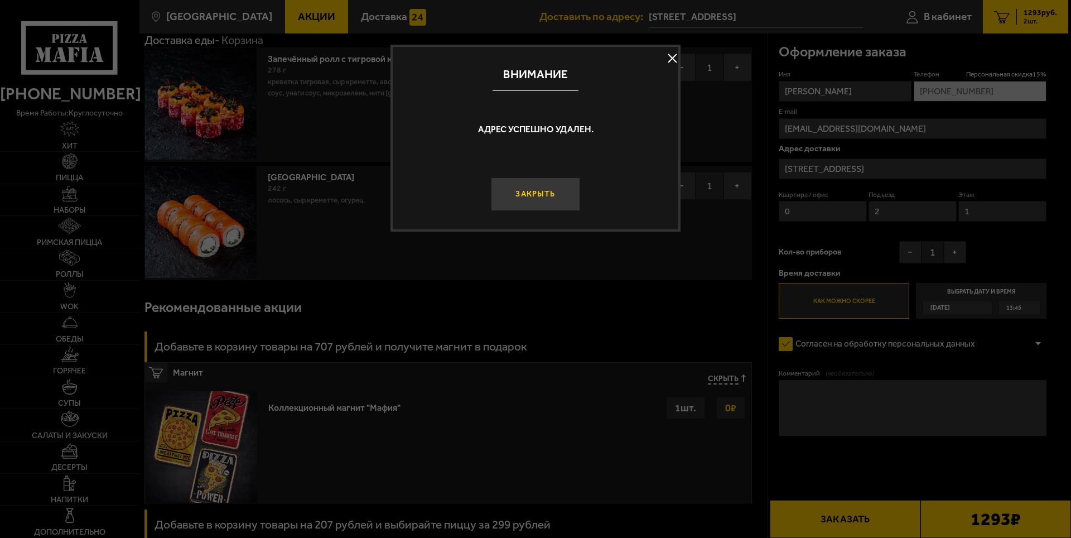
click at [543, 196] on button "Закрыть" at bounding box center [535, 193] width 89 height 33
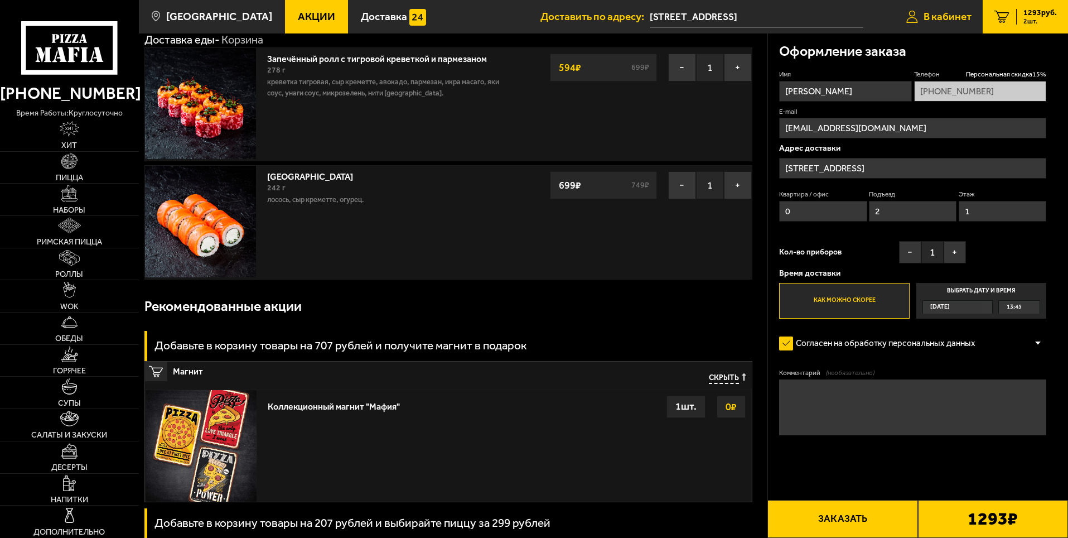
click at [936, 24] on link "В кабинет" at bounding box center [939, 16] width 88 height 33
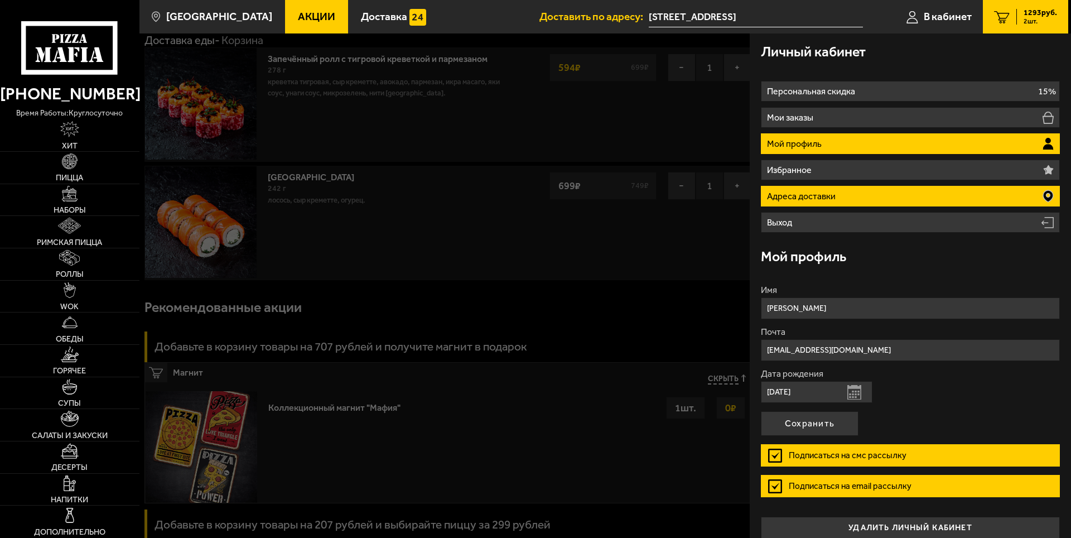
click at [824, 197] on p "Адреса доставки" at bounding box center [802, 196] width 71 height 9
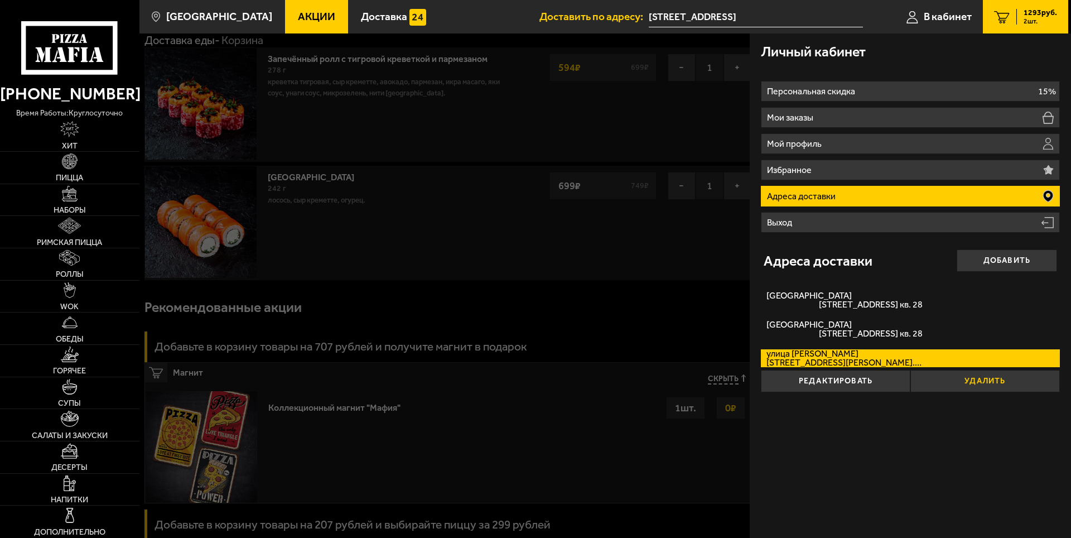
click at [952, 379] on button "Удалить" at bounding box center [984, 381] width 149 height 22
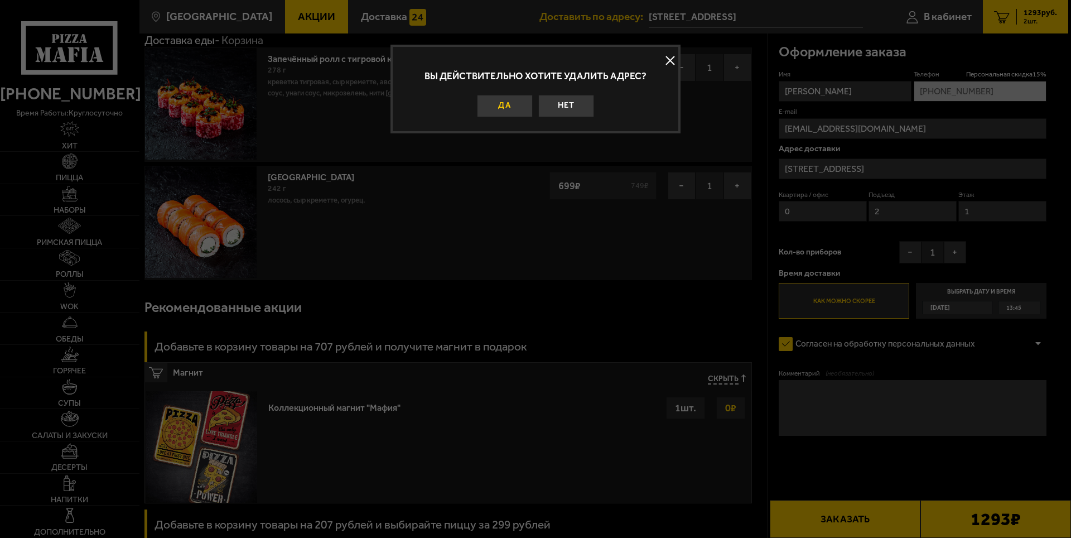
click at [503, 107] on button "Да" at bounding box center [505, 106] width 56 height 22
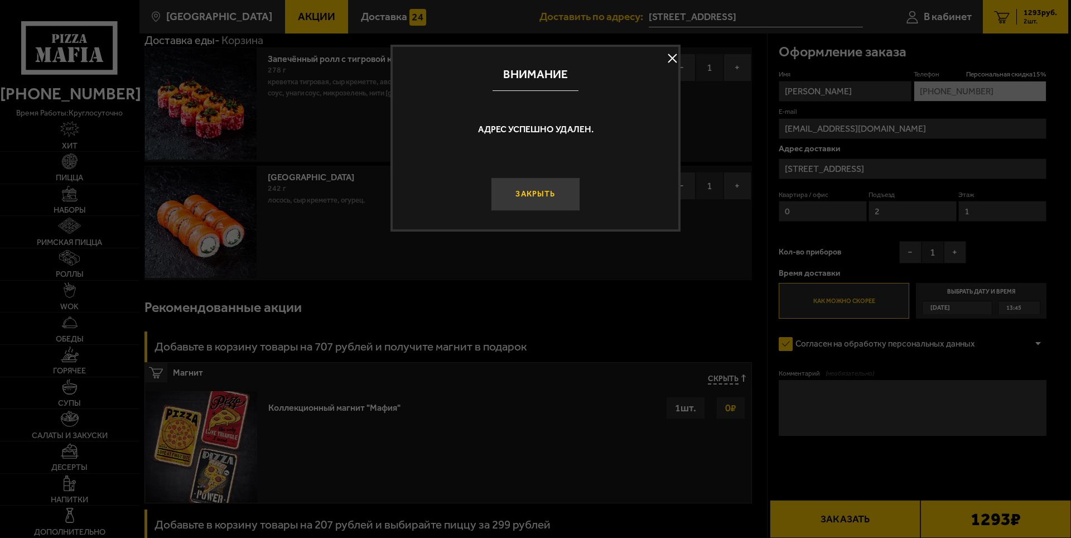
click at [534, 190] on button "Закрыть" at bounding box center [535, 193] width 89 height 33
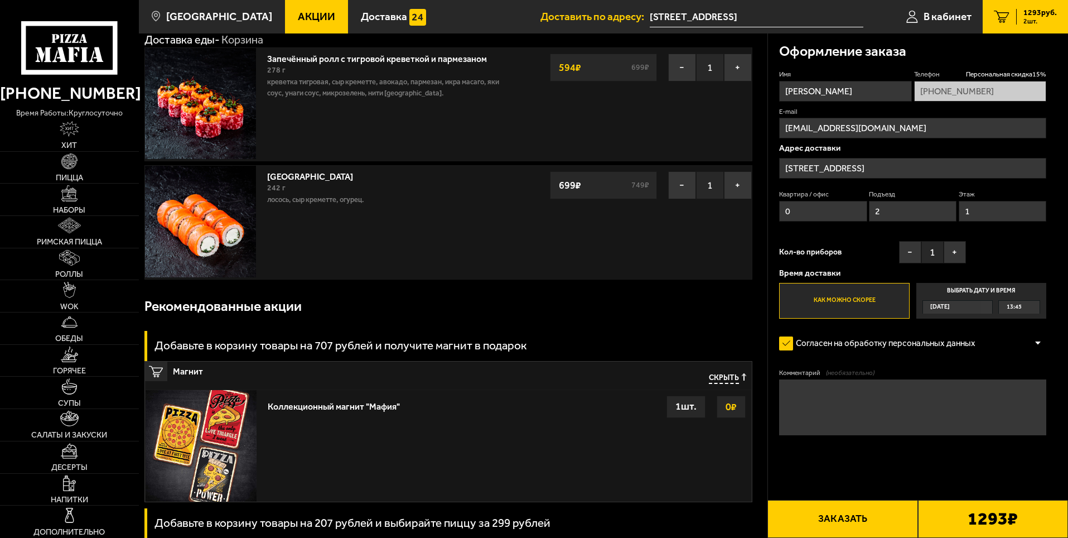
click at [895, 166] on input "[STREET_ADDRESS]" at bounding box center [912, 168] width 267 height 21
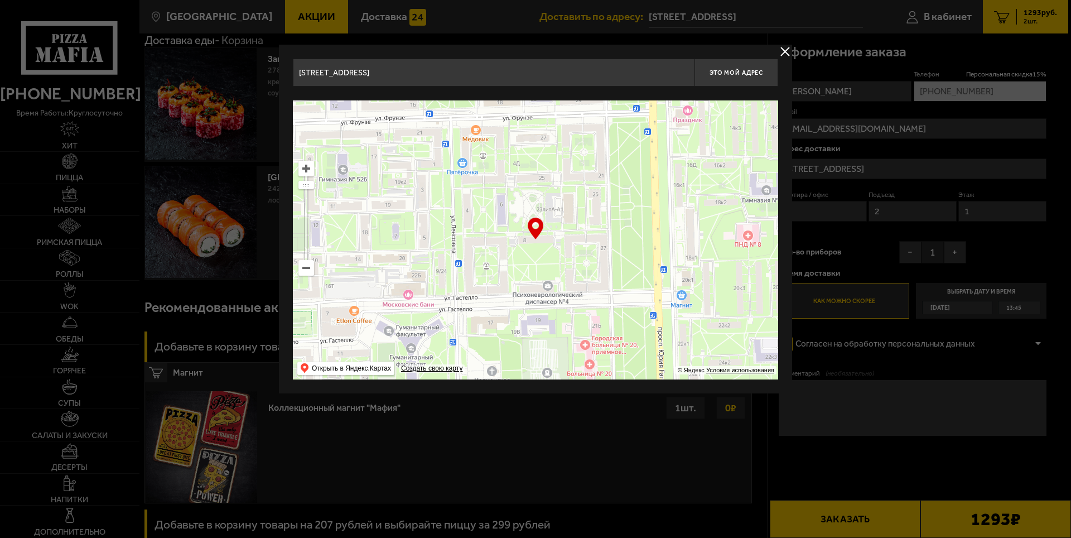
drag, startPoint x: 419, startPoint y: 79, endPoint x: 297, endPoint y: 71, distance: 122.9
click at [297, 71] on input "[STREET_ADDRESS]" at bounding box center [494, 73] width 402 height 28
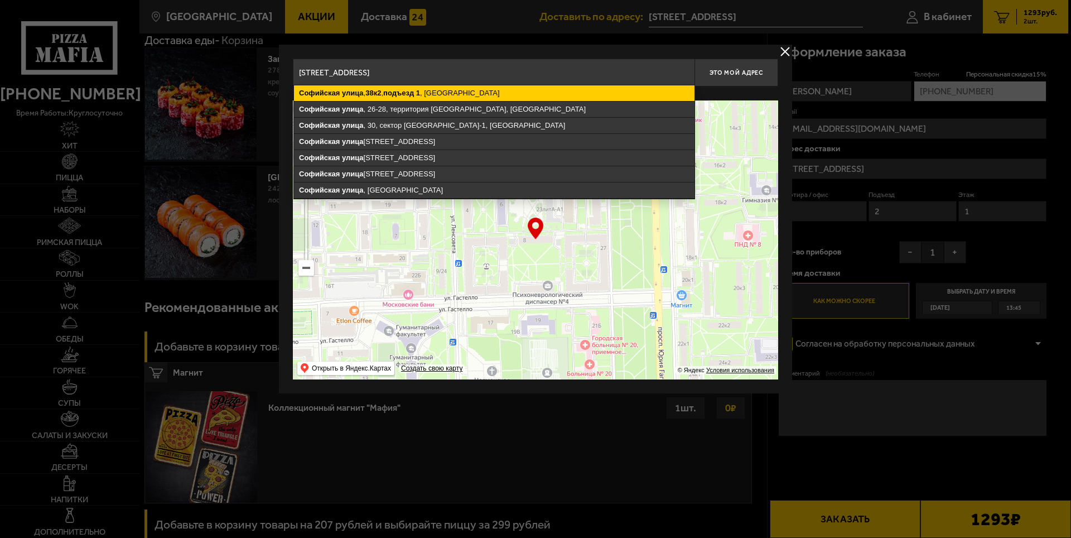
click at [453, 93] on ymaps "[STREET_ADDRESS]" at bounding box center [494, 93] width 400 height 16
type input "[STREET_ADDRESS]"
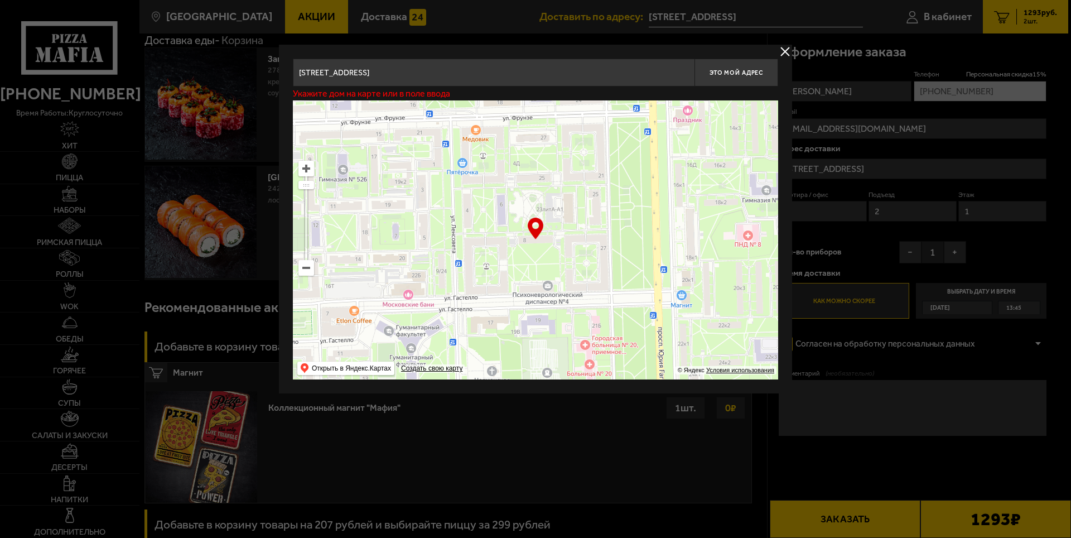
type input "[STREET_ADDRESS]"
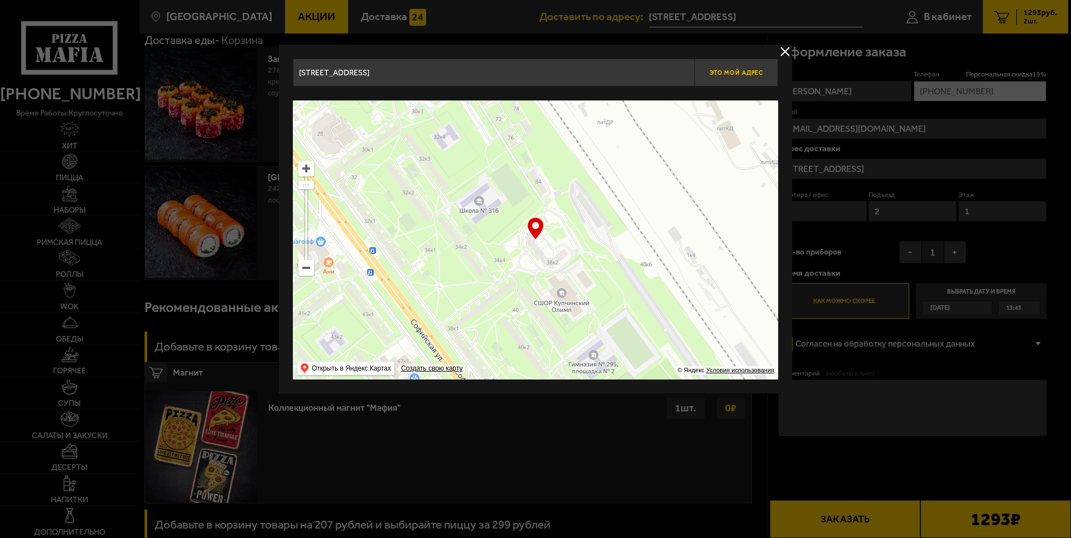
click at [725, 73] on span "Это мой адрес" at bounding box center [736, 72] width 54 height 7
type input "[STREET_ADDRESS]"
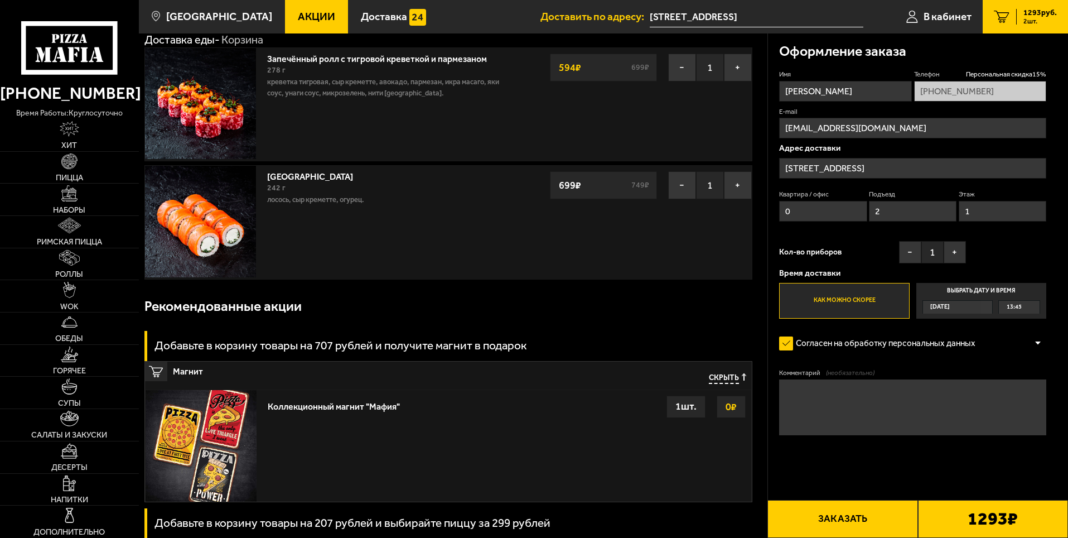
click at [795, 205] on input "0" at bounding box center [823, 211] width 88 height 21
drag, startPoint x: 795, startPoint y: 205, endPoint x: 773, endPoint y: 206, distance: 22.3
click at [773, 206] on div "Оформление заказа Имя [PERSON_NAME] Телефон Персональная скидка 15 % [PHONE_NUM…" at bounding box center [918, 266] width 301 height 467
type input "28"
click at [902, 209] on input "2" at bounding box center [913, 211] width 88 height 21
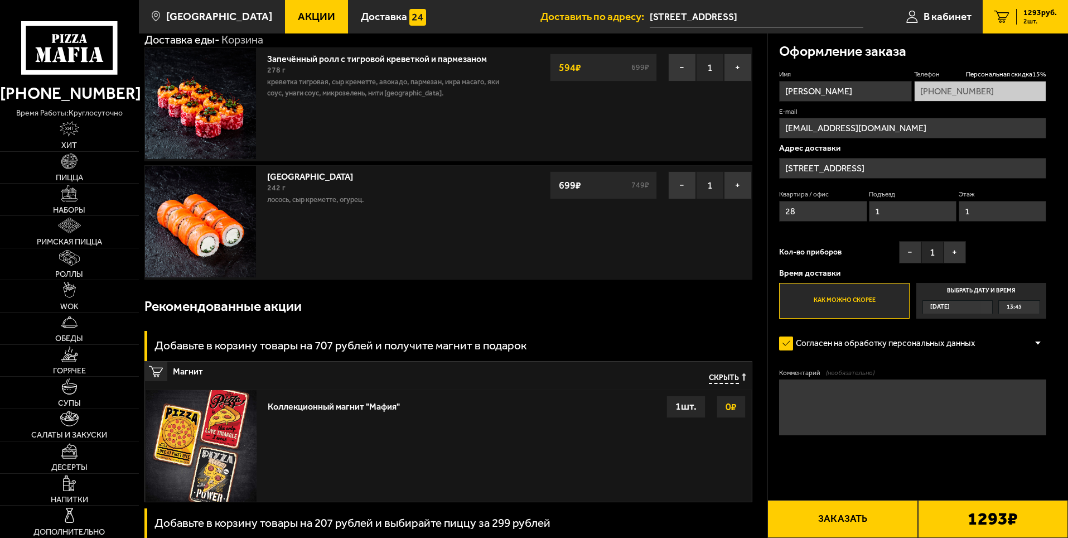
type input "1"
click at [998, 212] on input "1" at bounding box center [1003, 211] width 88 height 21
type input "7"
click at [772, 21] on input "[STREET_ADDRESS]" at bounding box center [757, 17] width 214 height 21
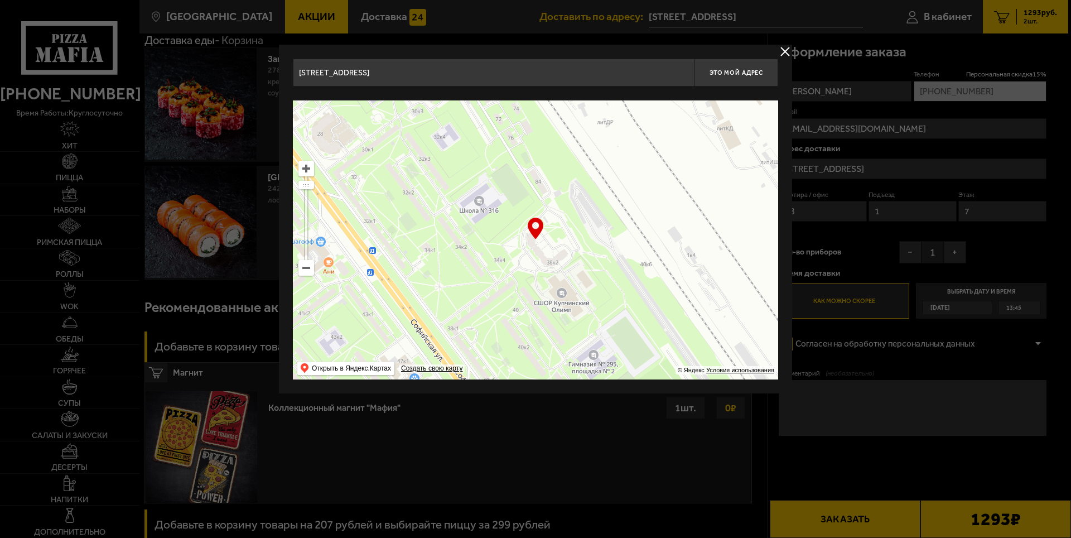
click at [377, 73] on input "[STREET_ADDRESS]" at bounding box center [494, 73] width 402 height 28
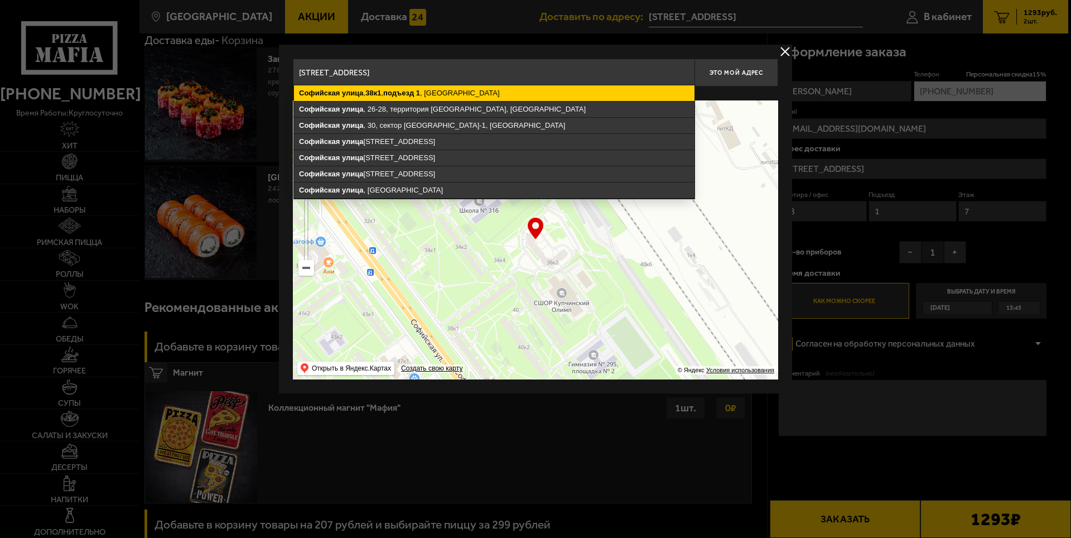
click at [441, 95] on ymaps "[STREET_ADDRESS]" at bounding box center [494, 93] width 400 height 16
type input "[STREET_ADDRESS]"
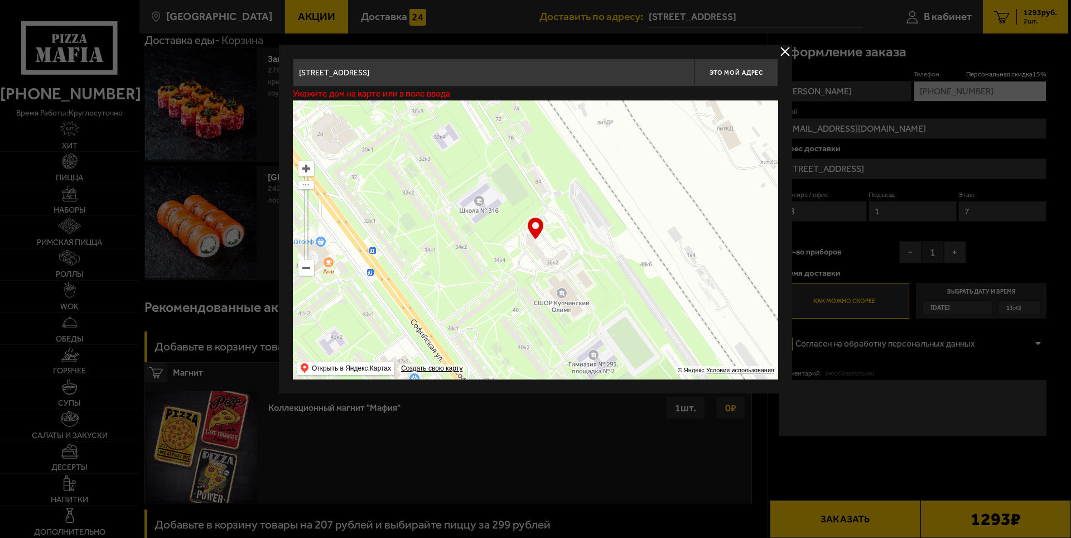
type input "[STREET_ADDRESS]"
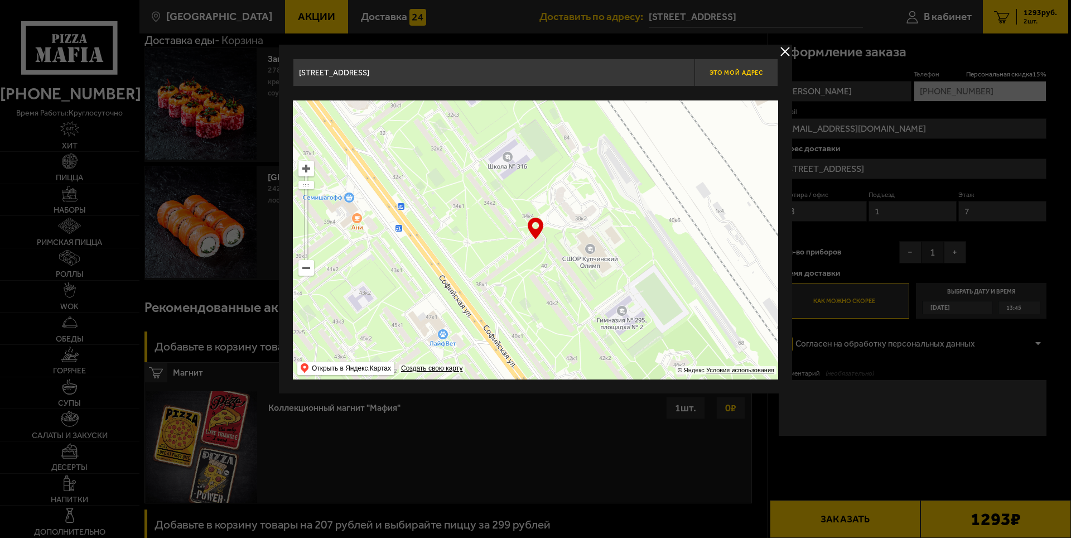
click at [722, 77] on button "Это мой адрес" at bounding box center [736, 73] width 84 height 28
type input "[STREET_ADDRESS]"
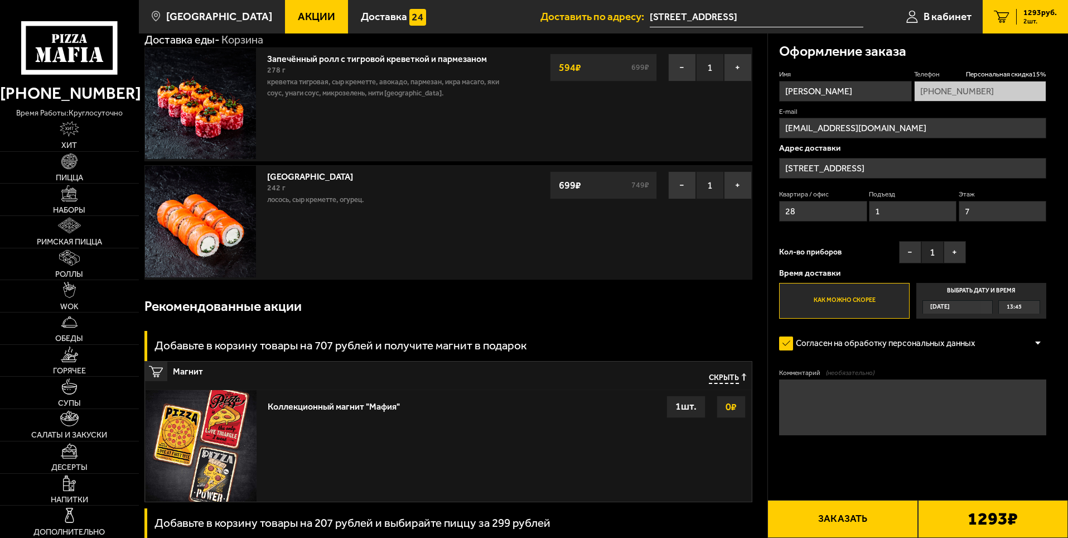
click at [839, 518] on button "Заказать" at bounding box center [842, 519] width 150 height 38
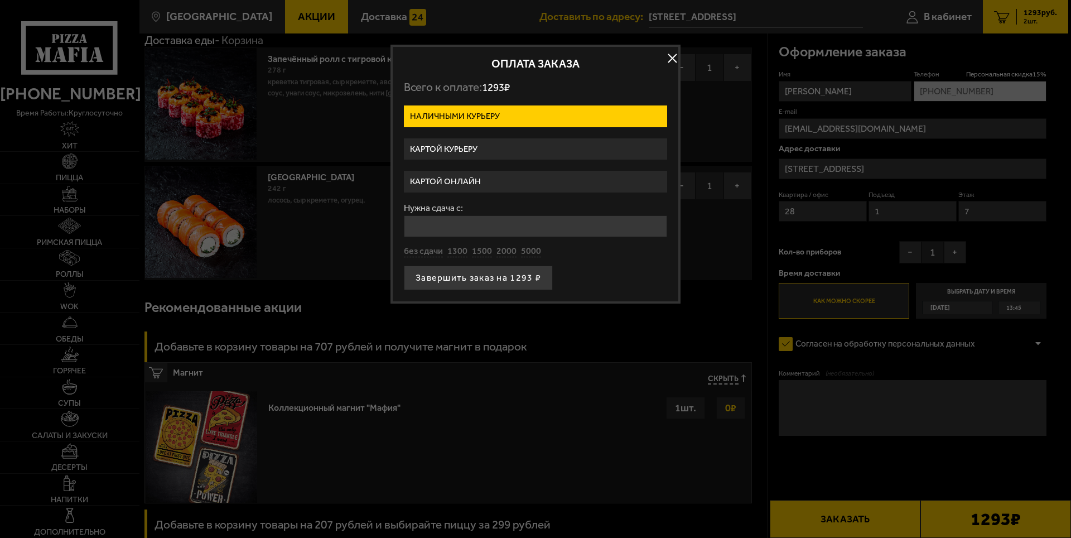
click at [518, 146] on label "Картой курьеру" at bounding box center [535, 149] width 263 height 22
click at [0, 0] on input "Картой курьеру" at bounding box center [0, 0] width 0 height 0
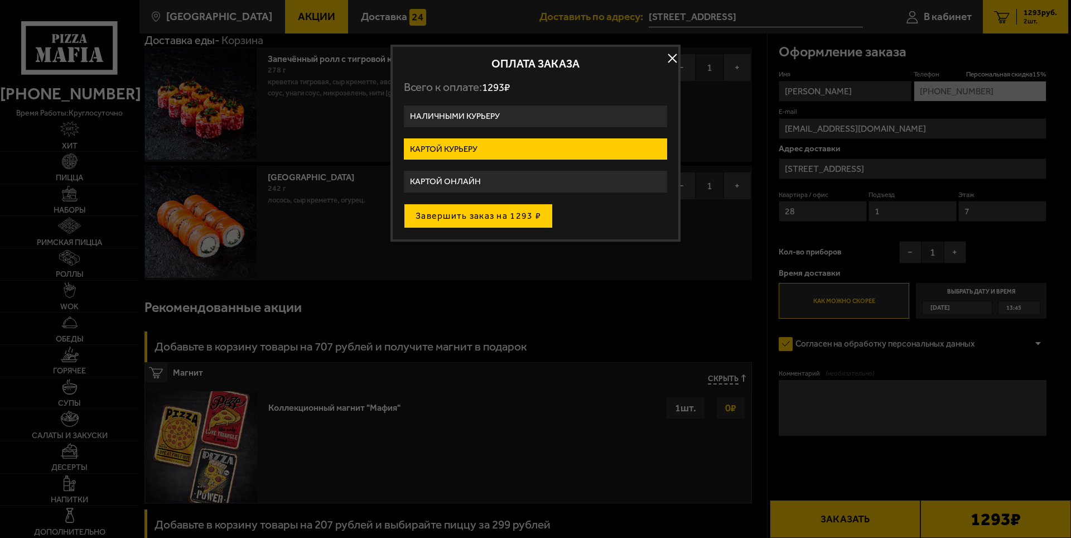
click at [515, 216] on button "Завершить заказ на 1293 ₽" at bounding box center [478, 216] width 149 height 25
